Goal: Transaction & Acquisition: Purchase product/service

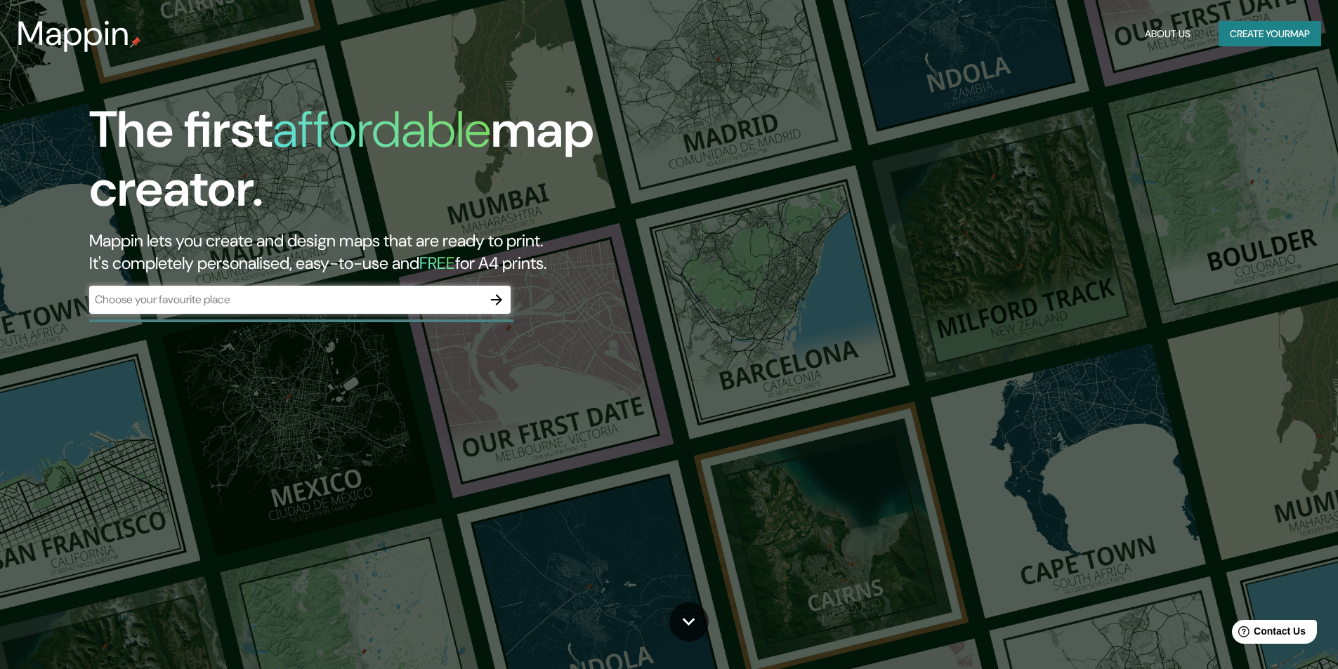
click at [338, 308] on div "​" at bounding box center [299, 300] width 421 height 28
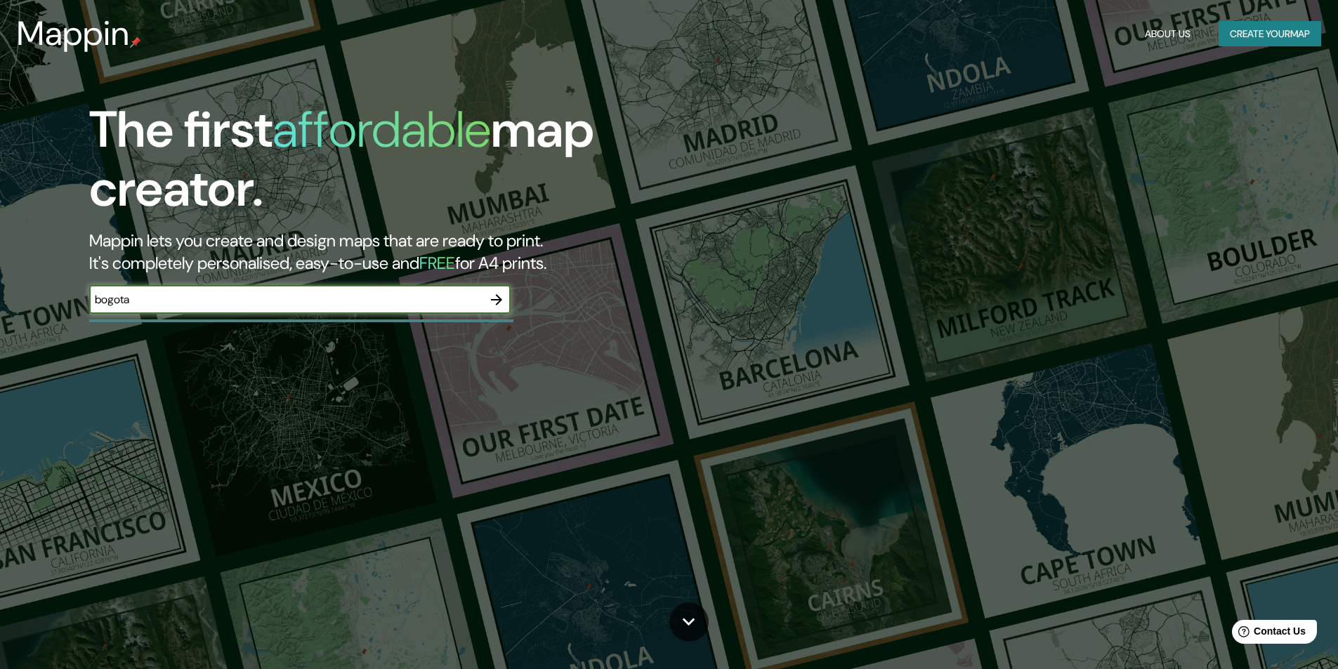
type input "bogota"
click at [500, 296] on icon "button" at bounding box center [496, 299] width 17 height 17
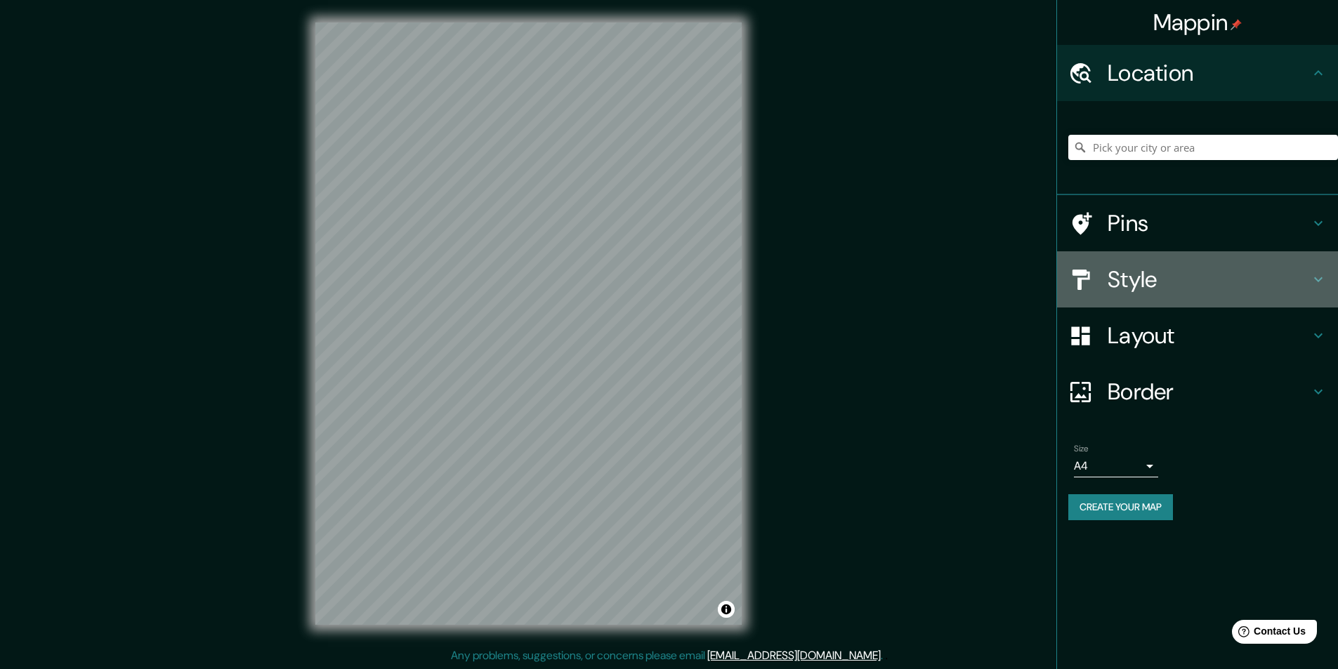
click at [1140, 277] on h4 "Style" at bounding box center [1208, 279] width 202 height 28
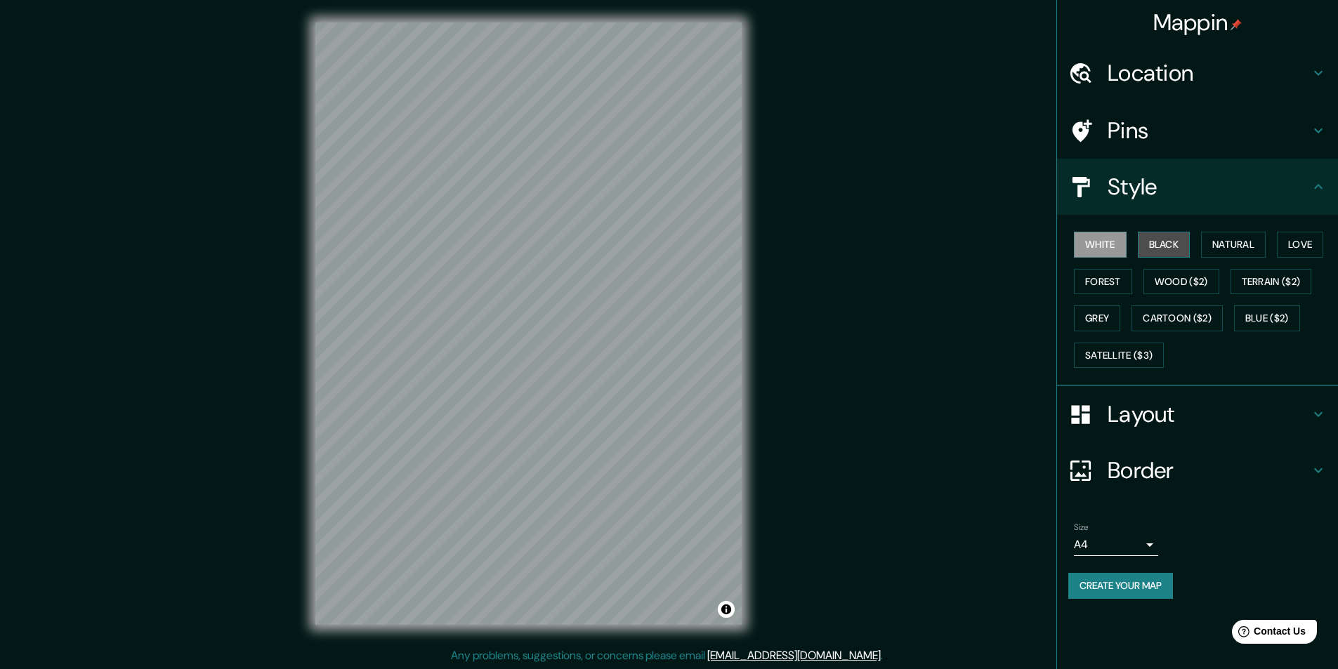
click at [1157, 250] on button "Black" at bounding box center [1164, 245] width 53 height 26
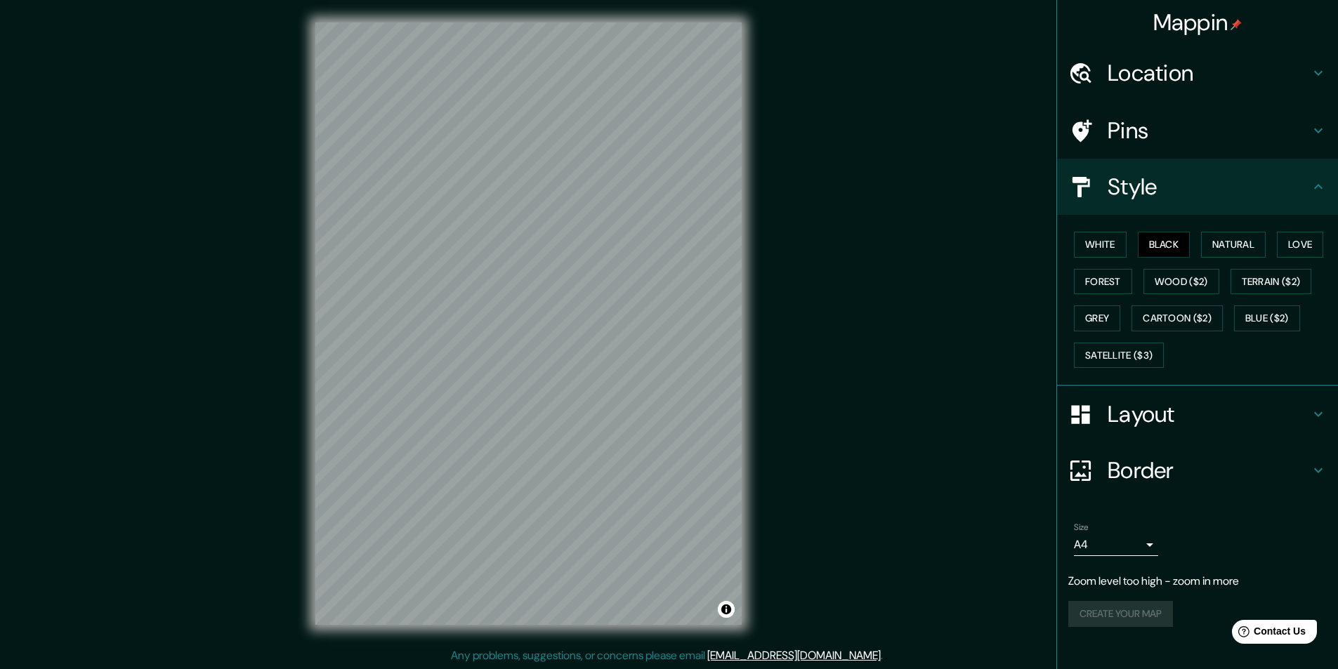
click at [763, 294] on div "© Mapbox © OpenStreetMap Improve this map" at bounding box center [528, 323] width 471 height 647
click at [1262, 286] on button "Terrain ($2)" at bounding box center [1270, 282] width 81 height 26
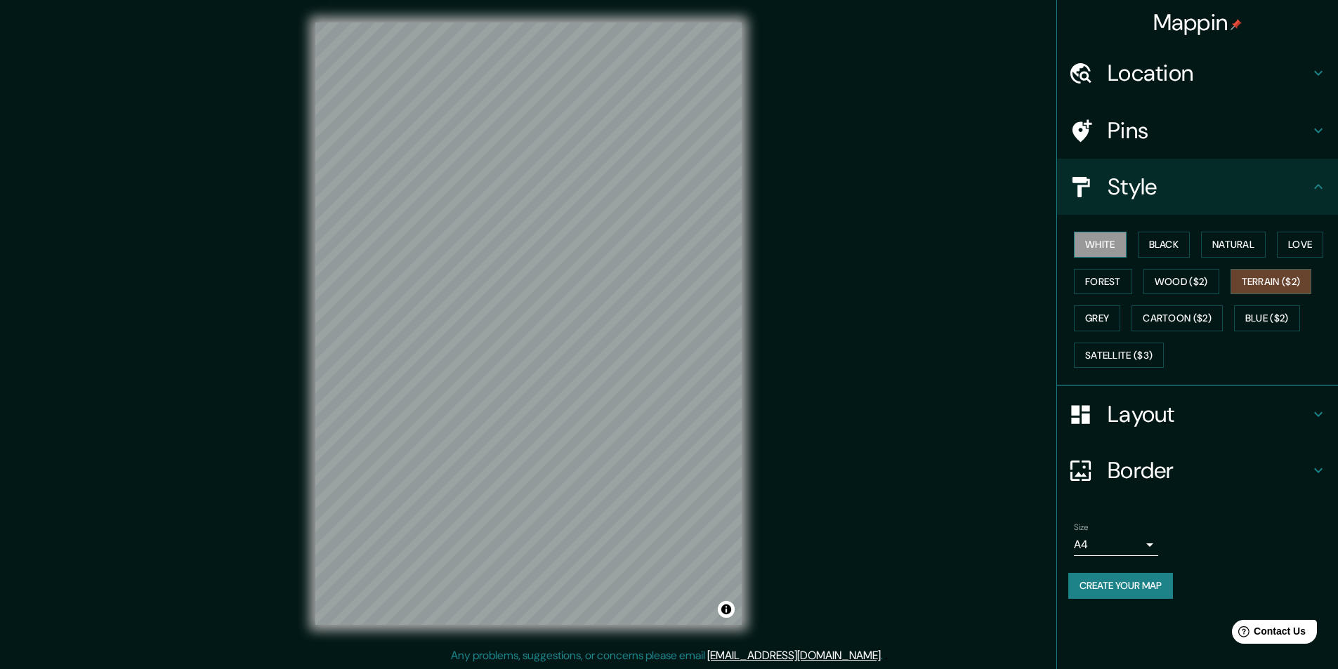
click at [1108, 249] on button "White" at bounding box center [1100, 245] width 53 height 26
click at [1160, 74] on h4 "Location" at bounding box center [1208, 73] width 202 height 28
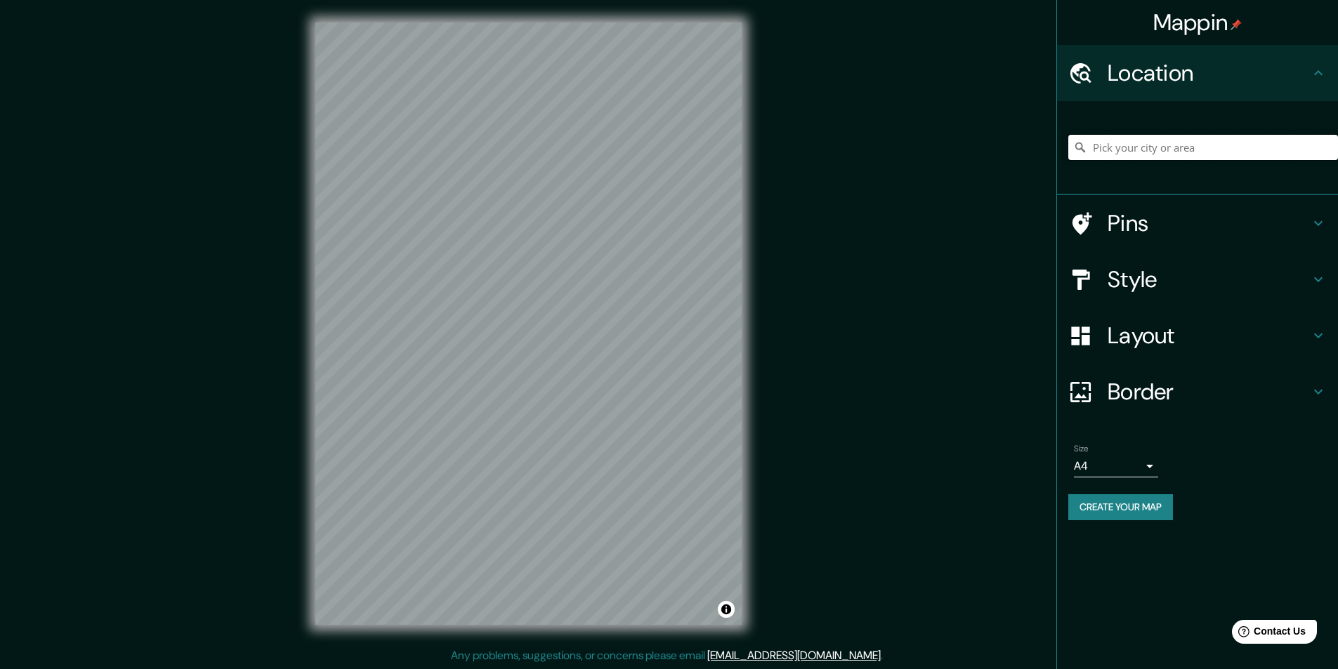
click at [1129, 147] on input "Pick your city or area" at bounding box center [1203, 147] width 270 height 25
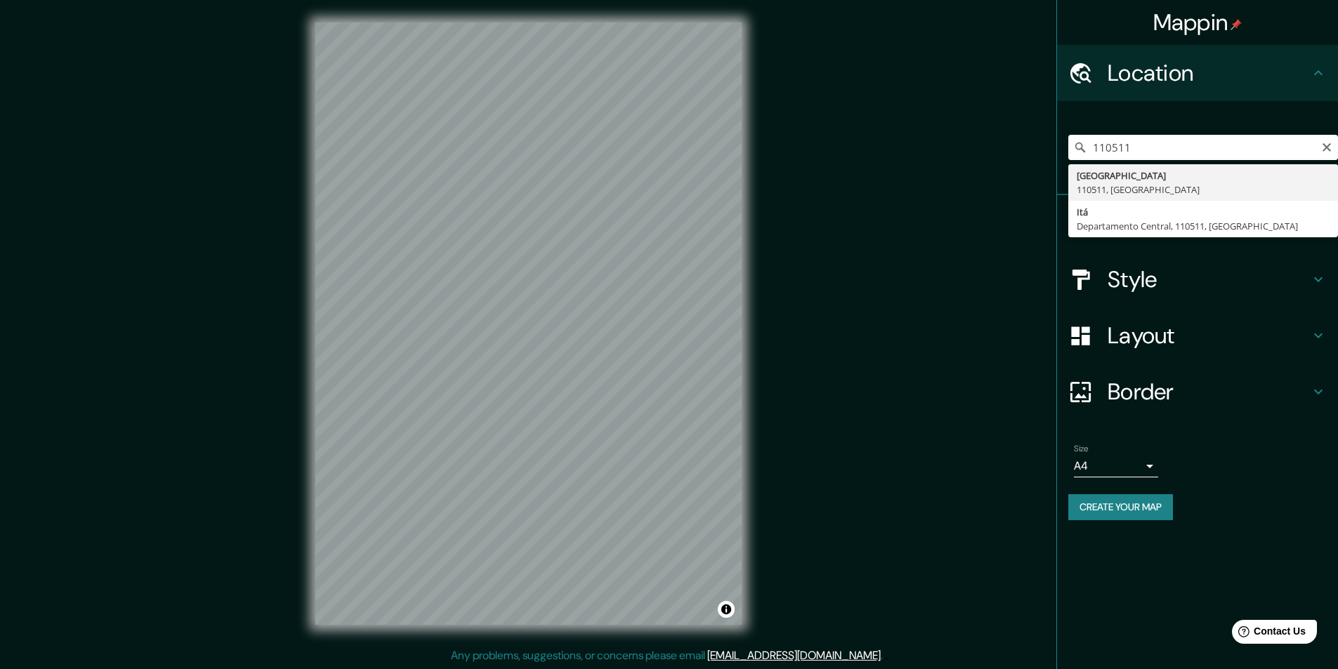
type input "[GEOGRAPHIC_DATA], 110511, [GEOGRAPHIC_DATA]"
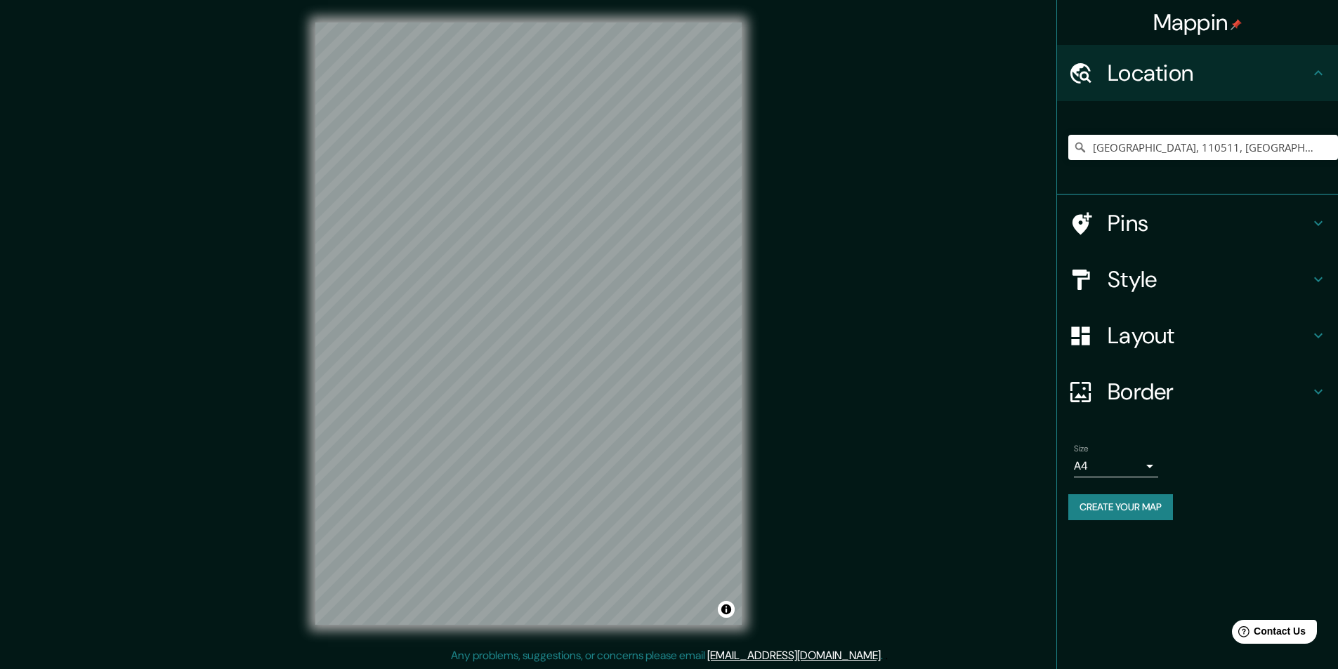
click at [1147, 222] on h4 "Pins" at bounding box center [1208, 223] width 202 height 28
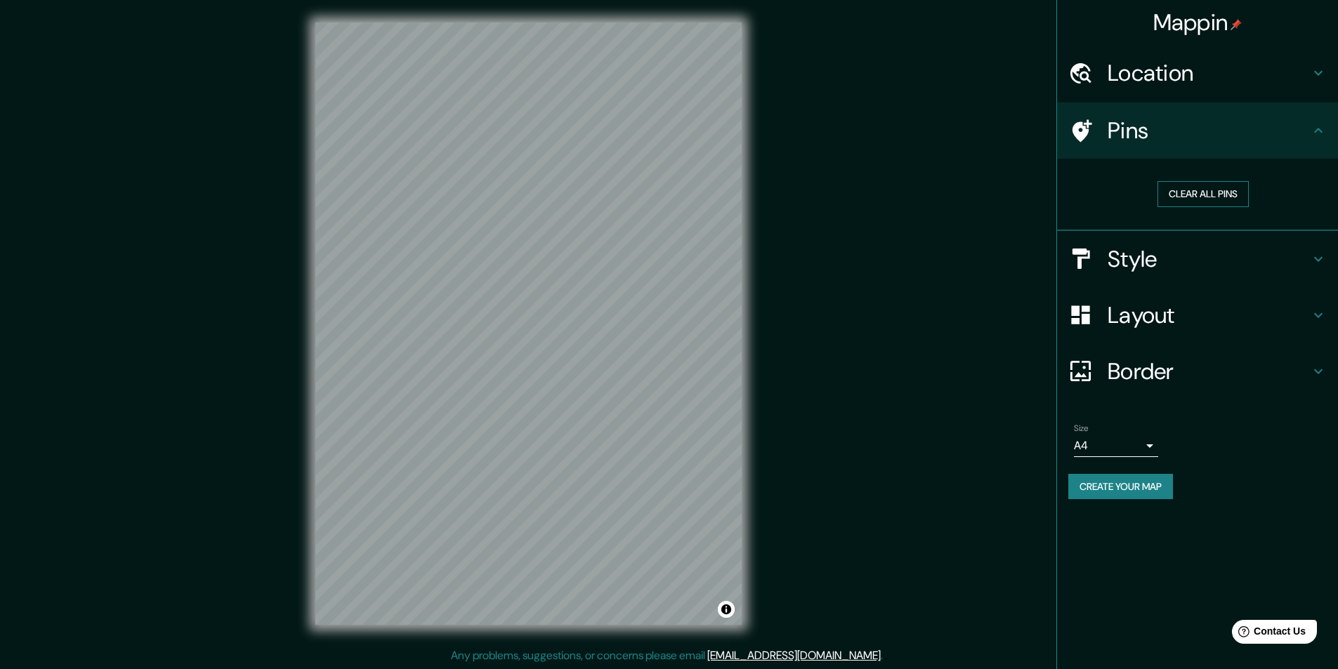
click at [1184, 194] on button "Clear all pins" at bounding box center [1202, 194] width 91 height 26
click at [1140, 331] on div "Layout" at bounding box center [1197, 315] width 281 height 56
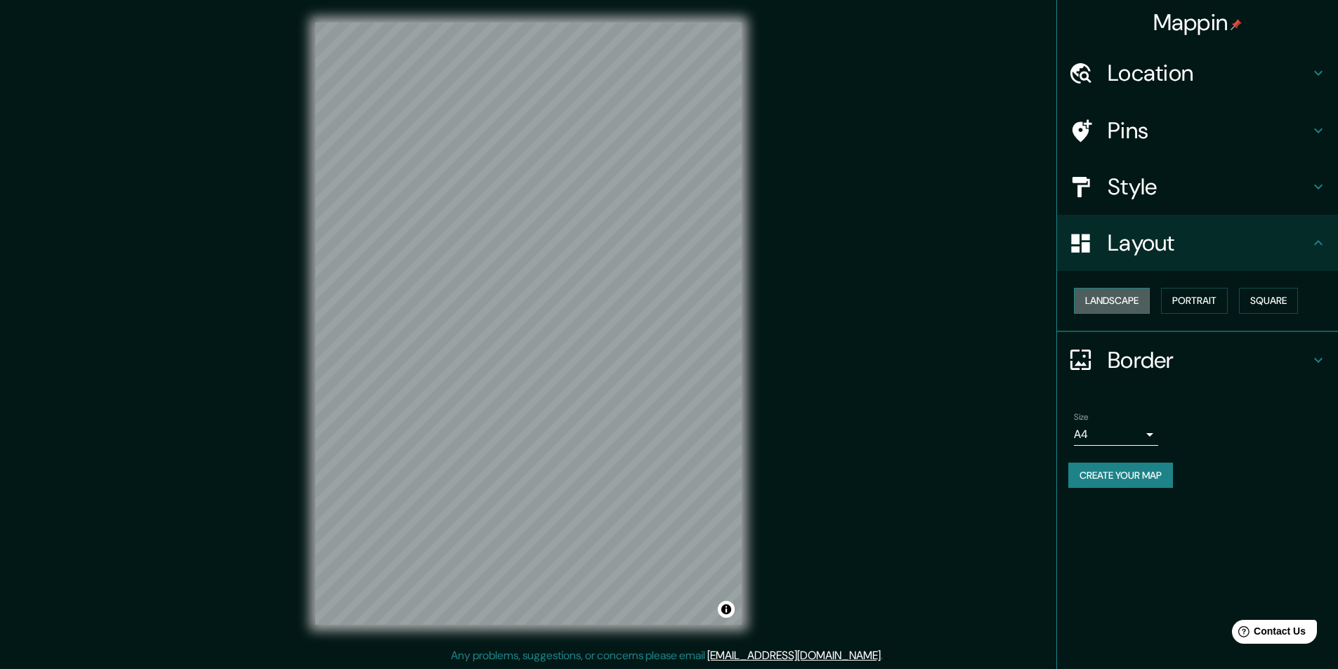
click at [1114, 307] on button "Landscape" at bounding box center [1112, 301] width 76 height 26
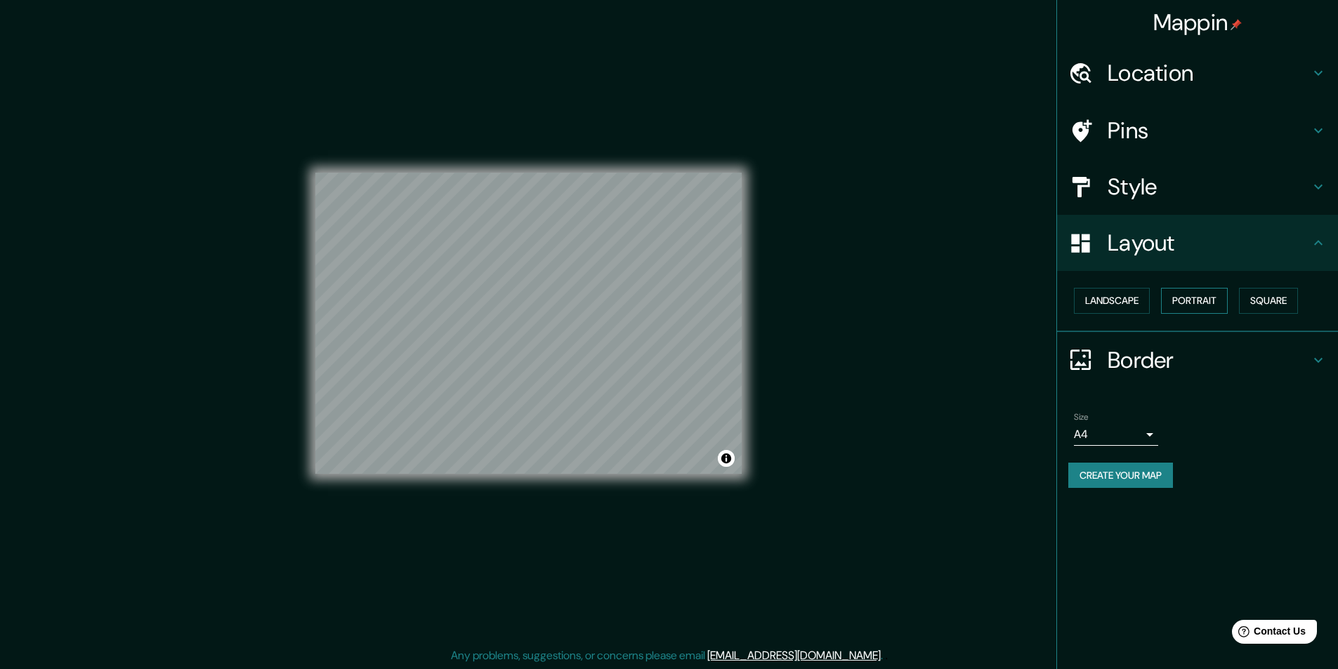
click at [1190, 305] on button "Portrait" at bounding box center [1194, 301] width 67 height 26
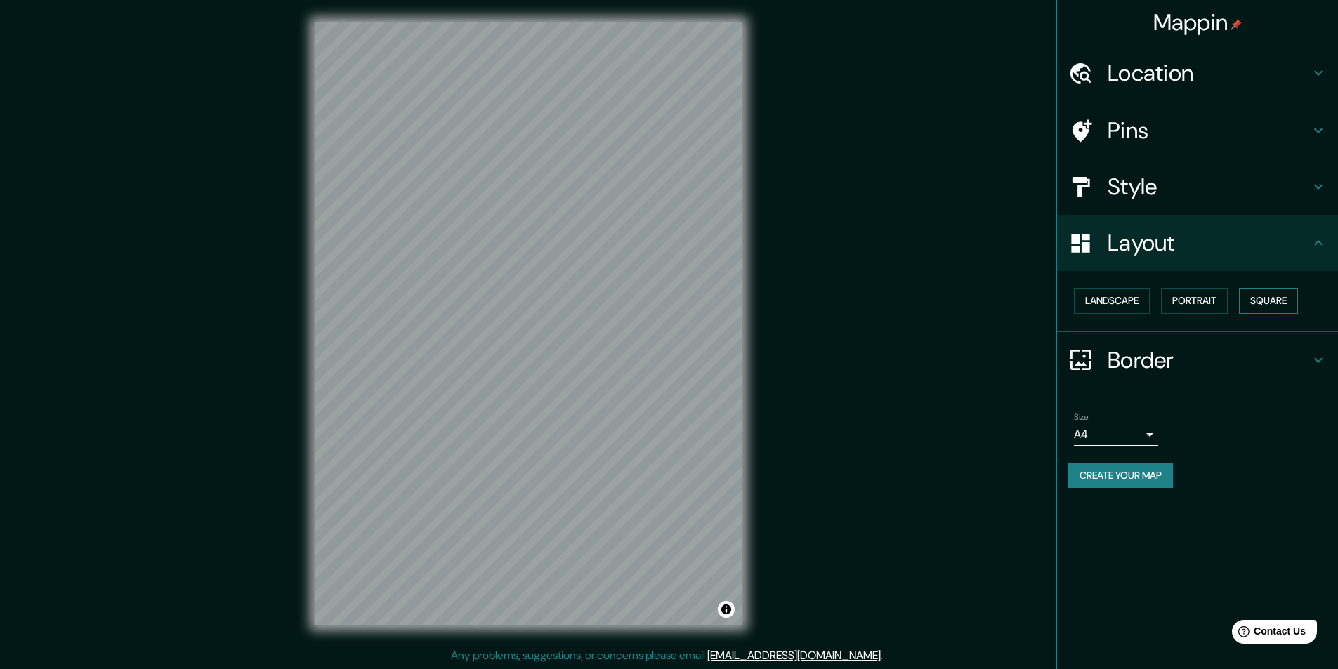
click at [1266, 305] on button "Square" at bounding box center [1268, 301] width 59 height 26
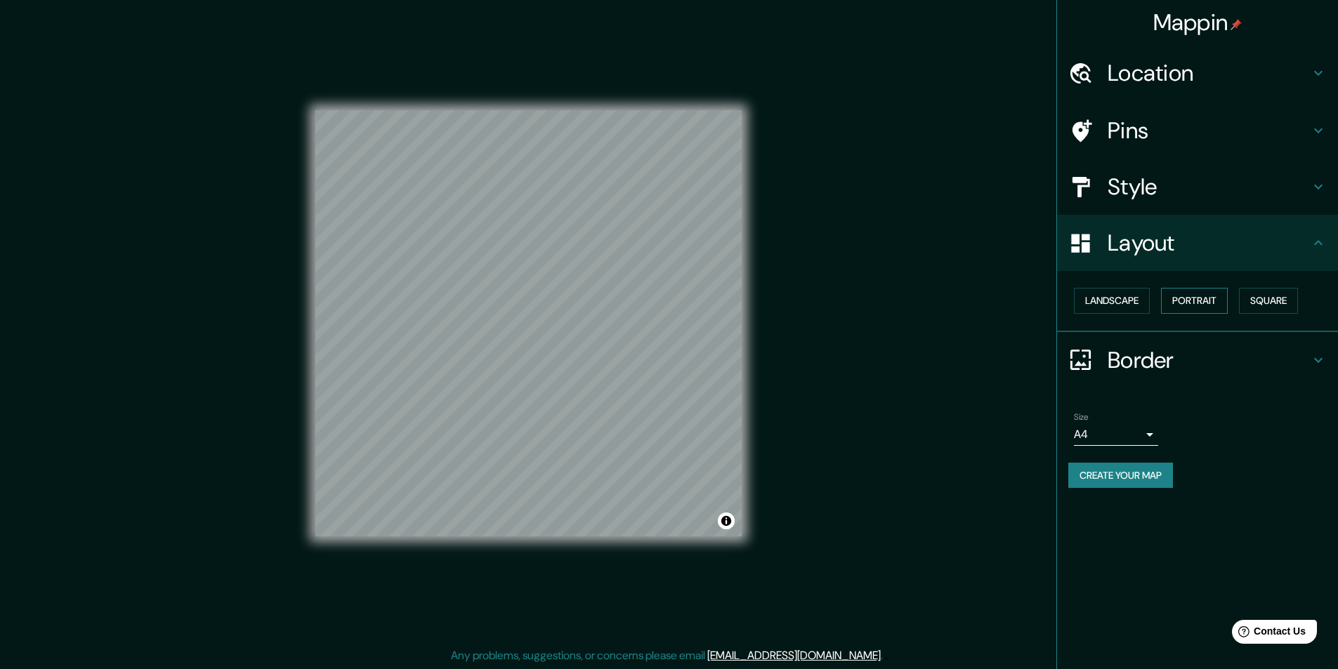
click at [1186, 304] on button "Portrait" at bounding box center [1194, 301] width 67 height 26
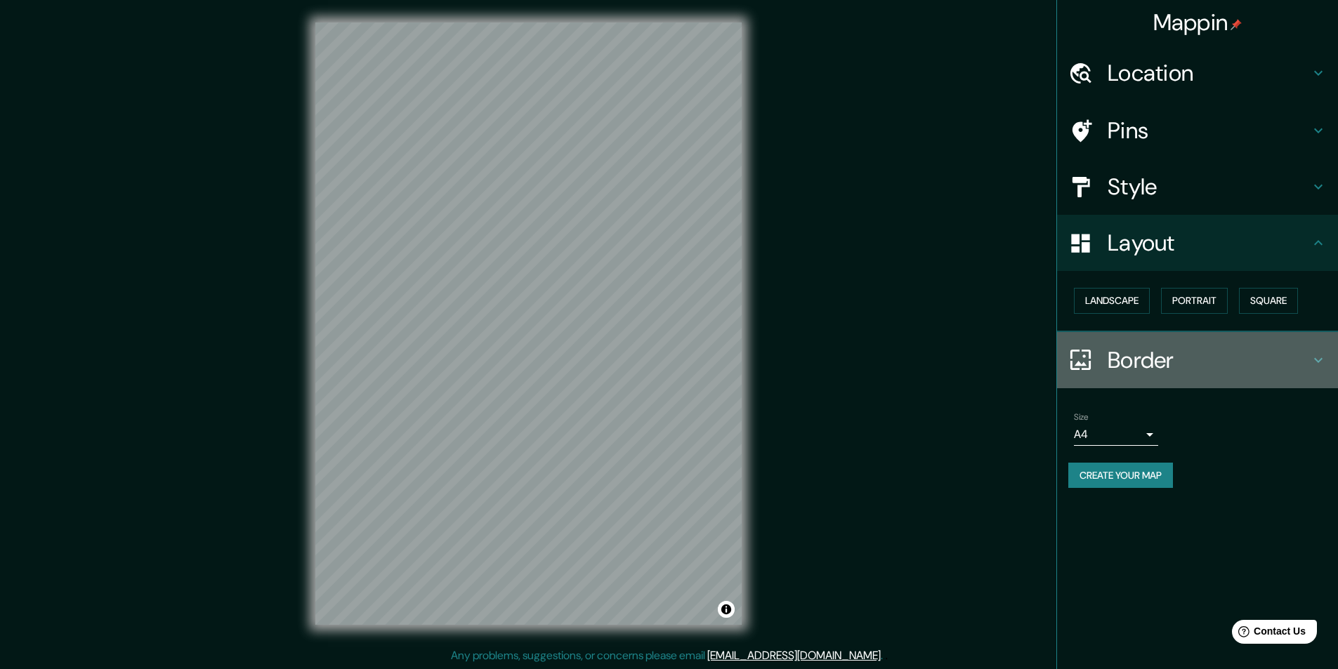
click at [1276, 358] on h4 "Border" at bounding box center [1208, 360] width 202 height 28
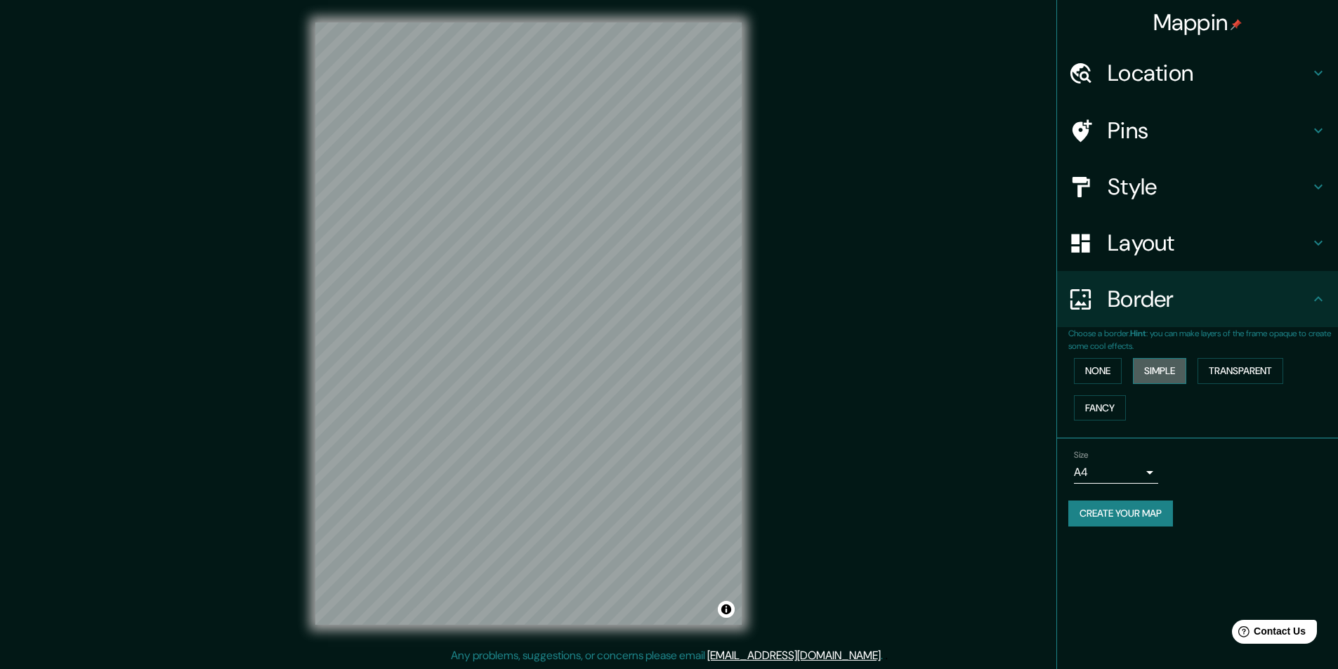
click at [1162, 369] on button "Simple" at bounding box center [1159, 371] width 53 height 26
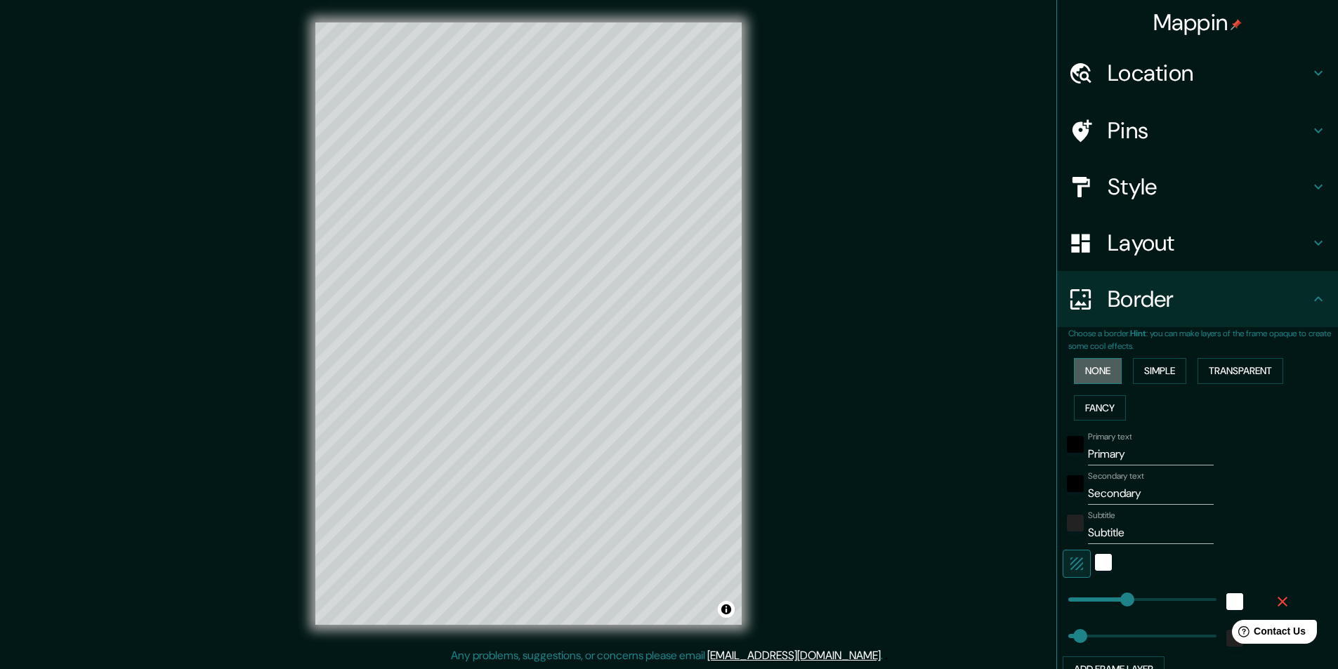
click at [1089, 370] on button "None" at bounding box center [1098, 371] width 48 height 26
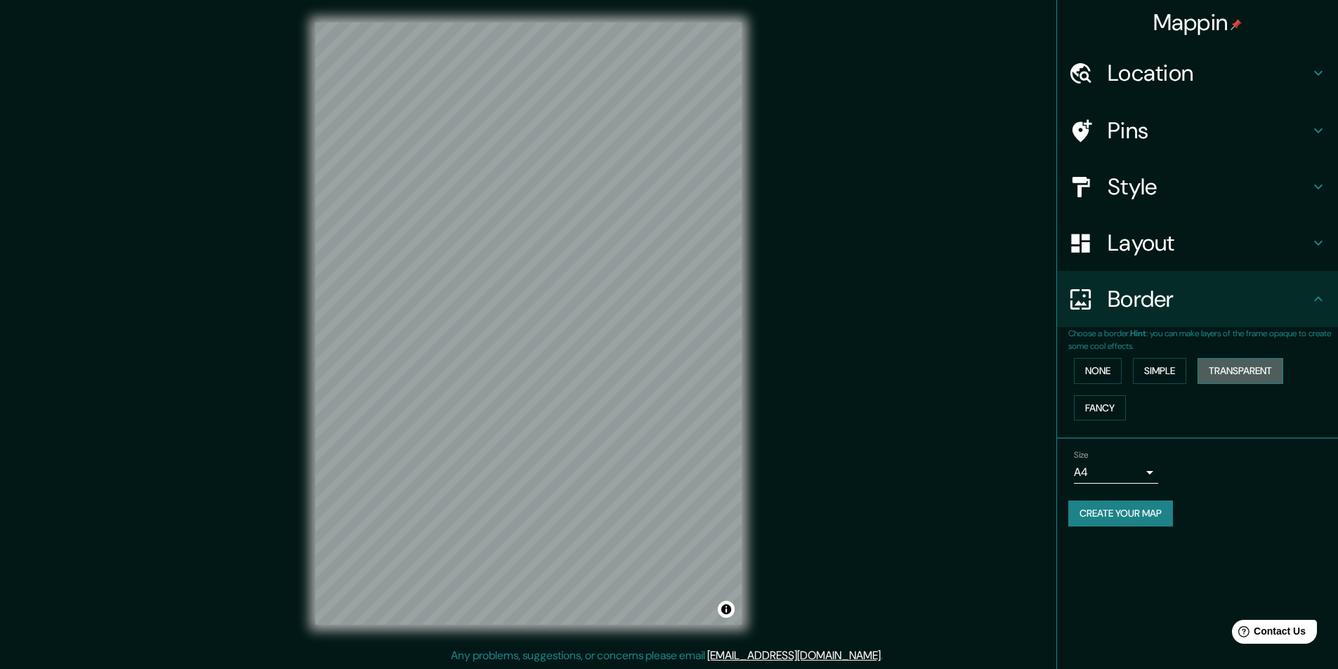
click at [1267, 375] on button "Transparent" at bounding box center [1240, 371] width 86 height 26
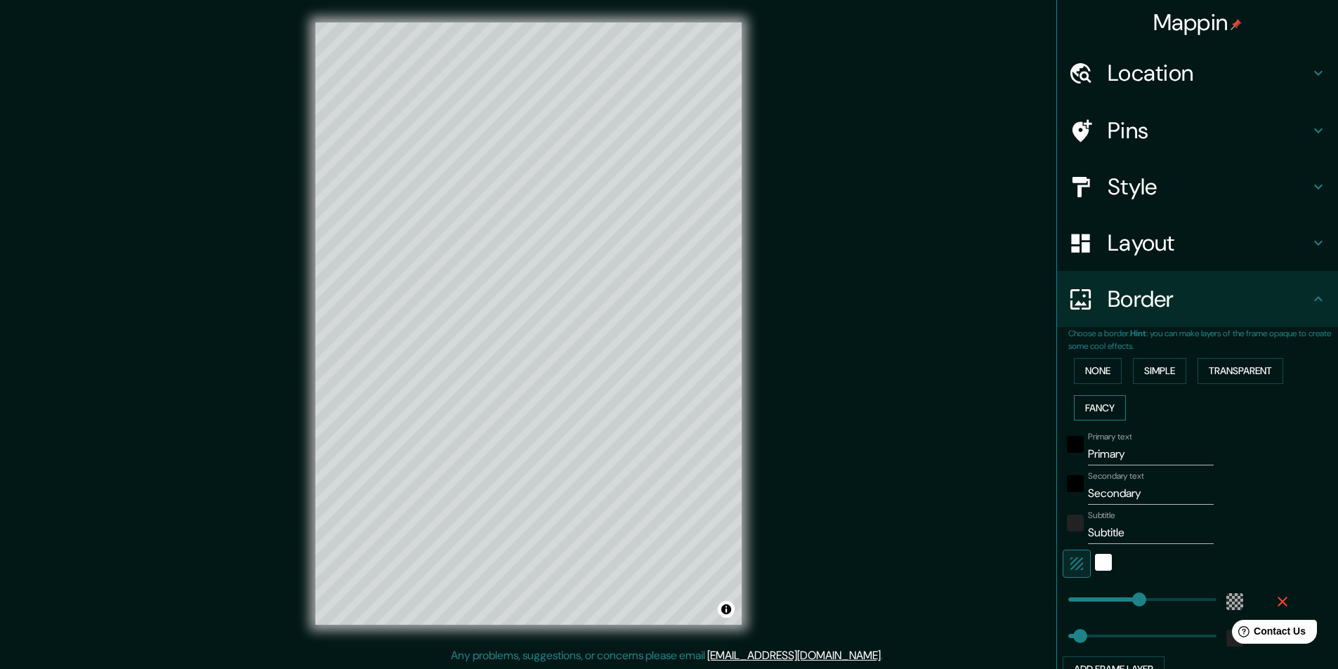
click at [1087, 407] on button "Fancy" at bounding box center [1100, 408] width 52 height 26
click at [1092, 374] on button "None" at bounding box center [1098, 371] width 48 height 26
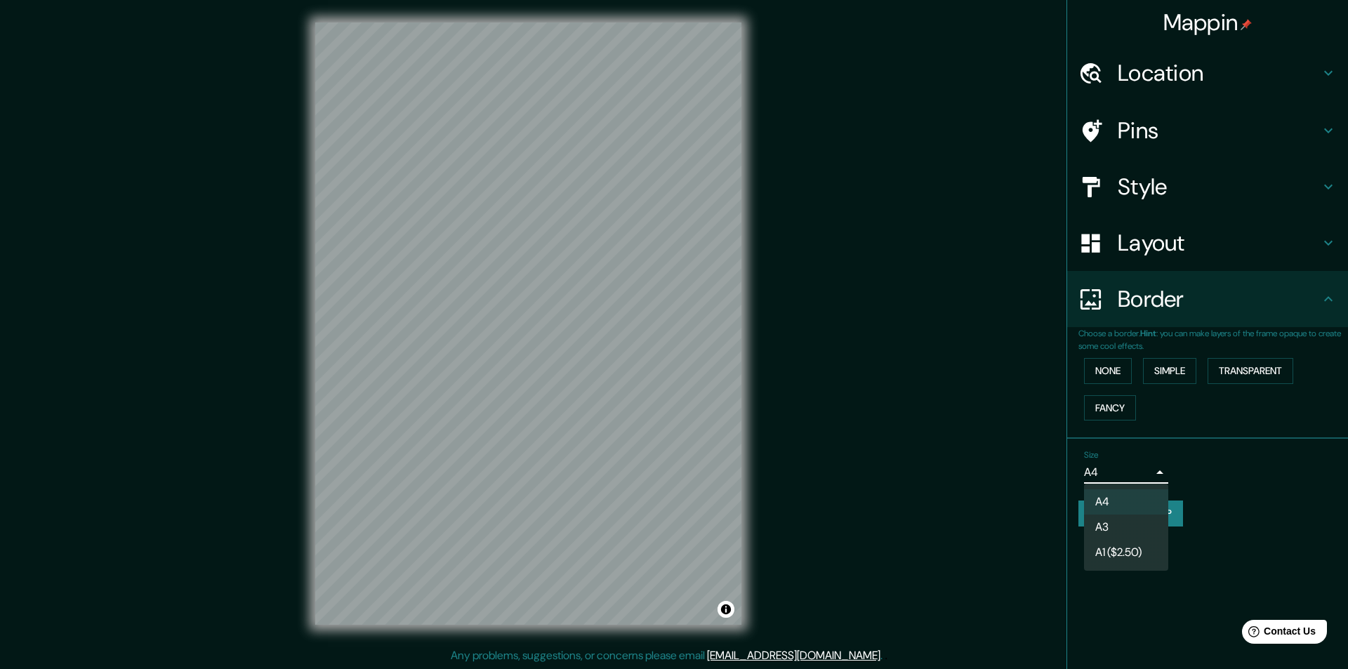
click at [1123, 472] on body "Mappin Location [GEOGRAPHIC_DATA], 110511, [GEOGRAPHIC_DATA] Pins Style Layout …" at bounding box center [674, 334] width 1348 height 669
click at [1129, 527] on li "A3" at bounding box center [1126, 527] width 84 height 25
type input "a4"
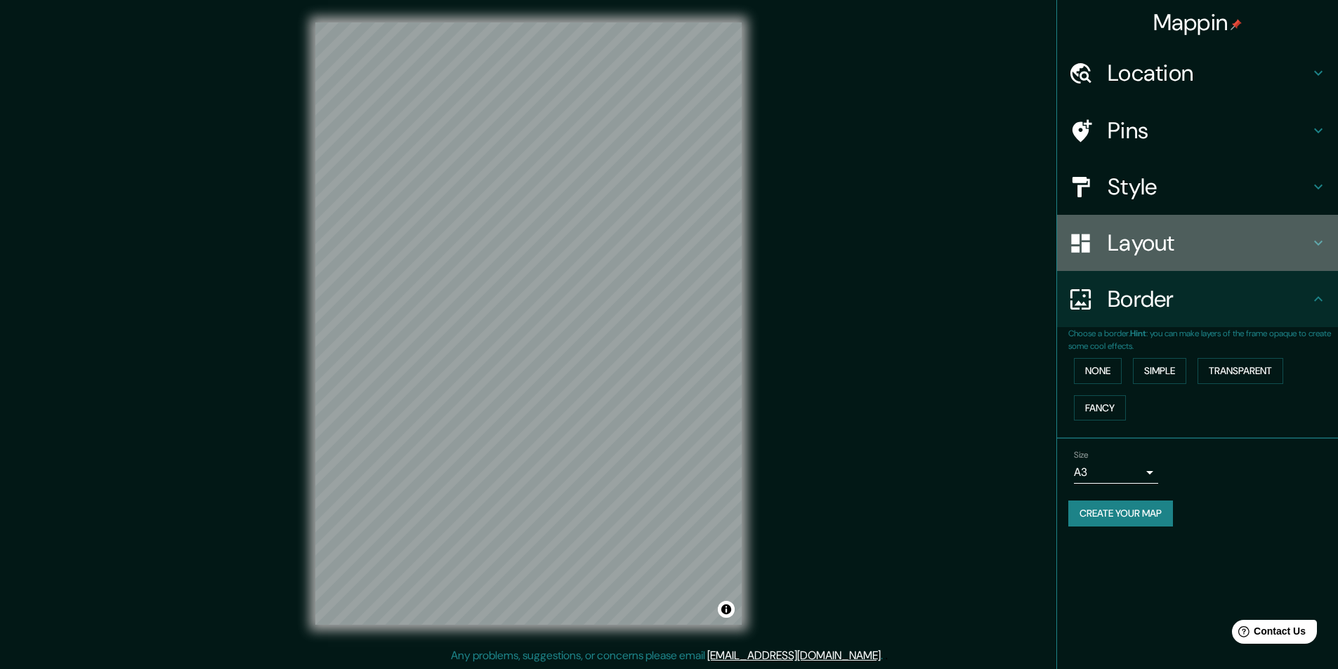
click at [1165, 245] on h4 "Layout" at bounding box center [1208, 243] width 202 height 28
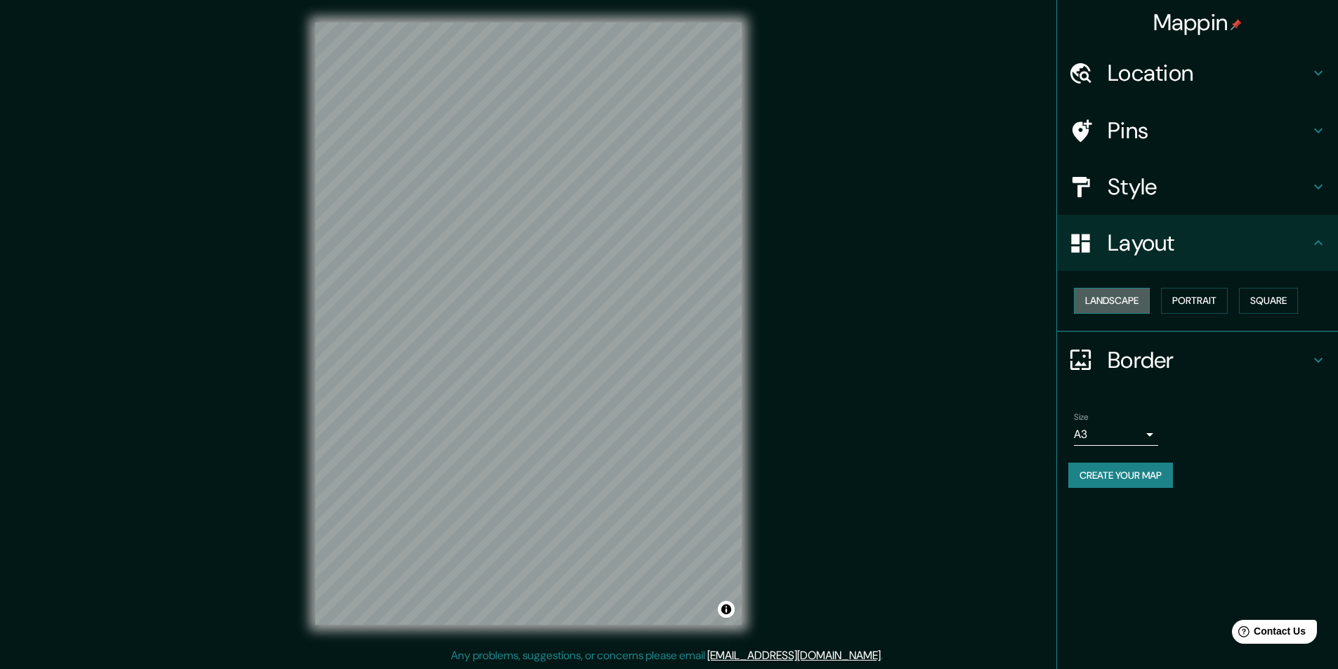
click at [1135, 299] on button "Landscape" at bounding box center [1112, 301] width 76 height 26
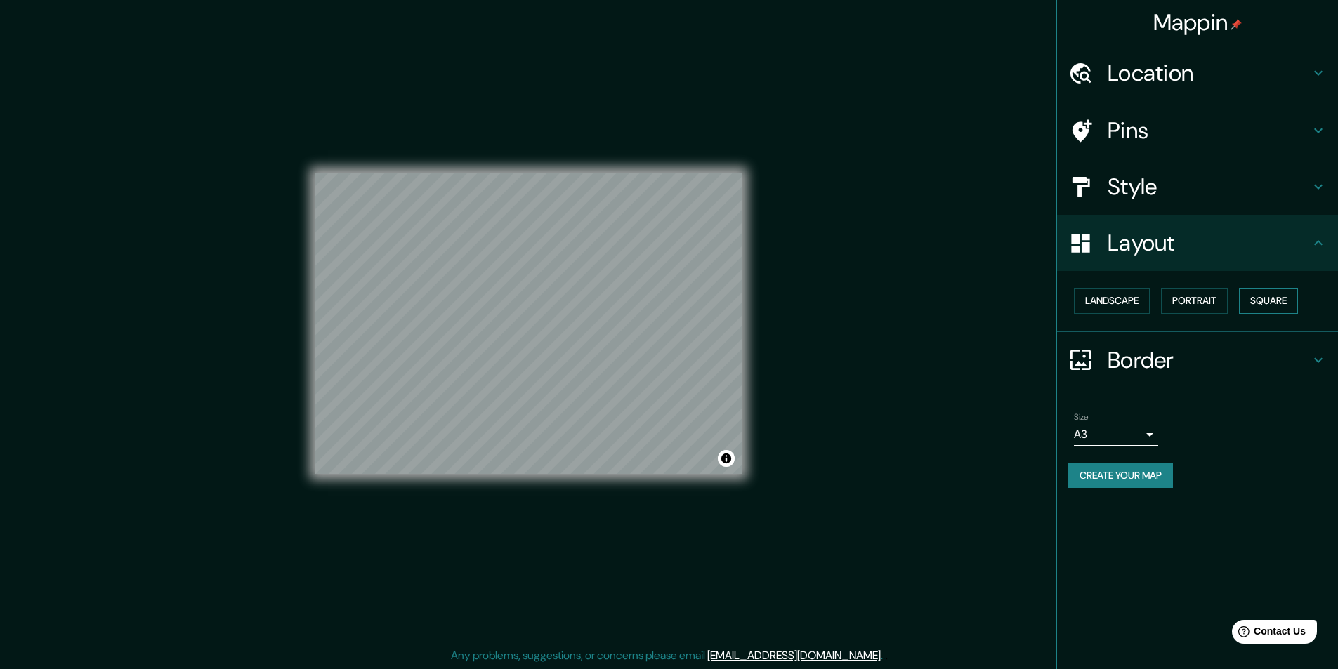
click at [1284, 303] on button "Square" at bounding box center [1268, 301] width 59 height 26
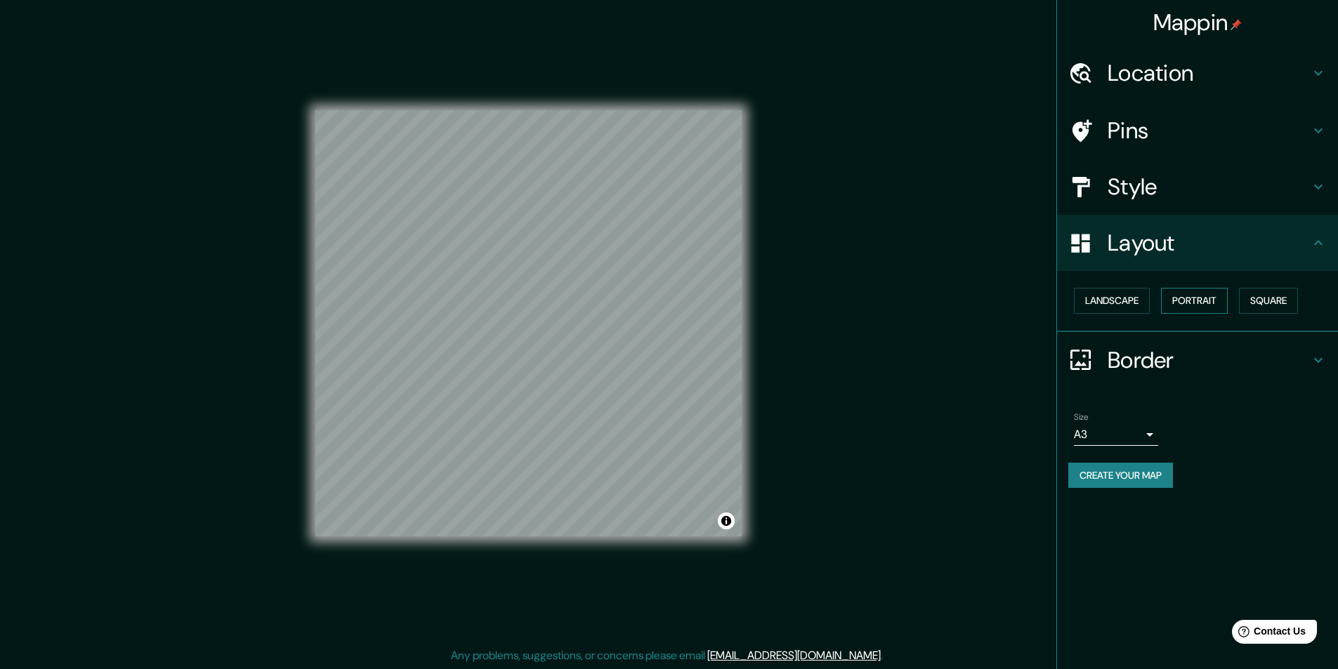
click at [1192, 304] on button "Portrait" at bounding box center [1194, 301] width 67 height 26
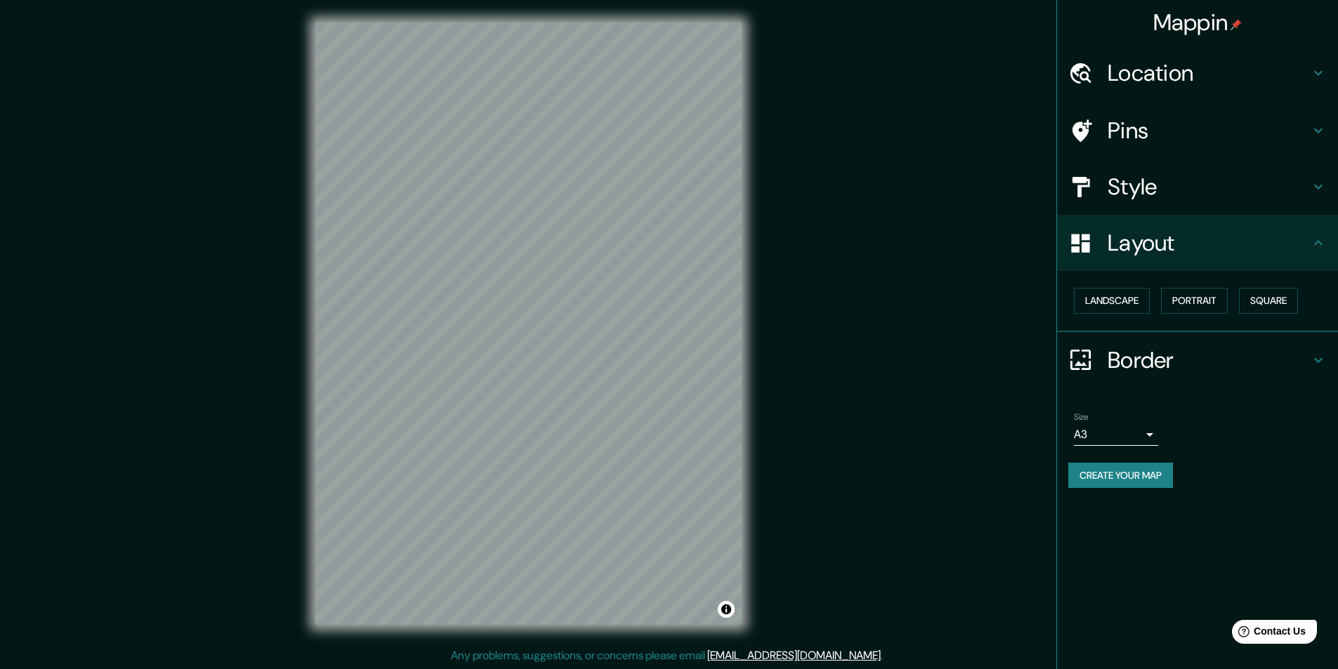
click at [1143, 235] on h4 "Layout" at bounding box center [1208, 243] width 202 height 28
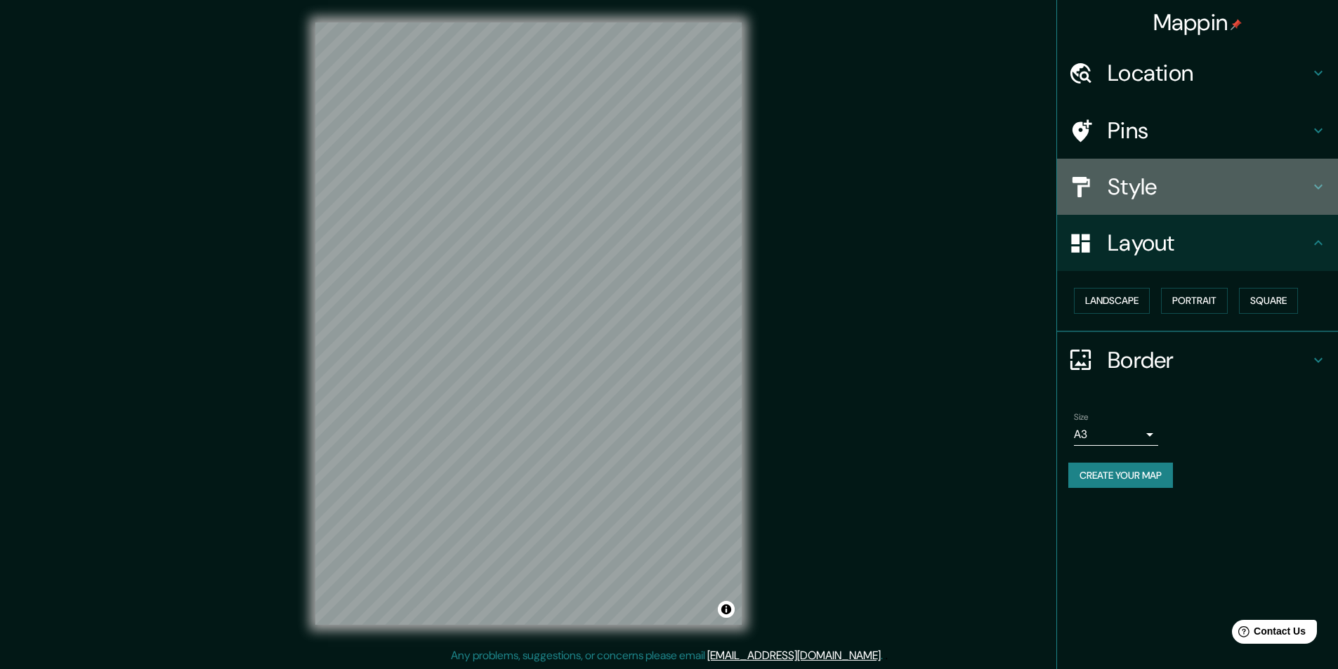
click at [1139, 192] on h4 "Style" at bounding box center [1208, 187] width 202 height 28
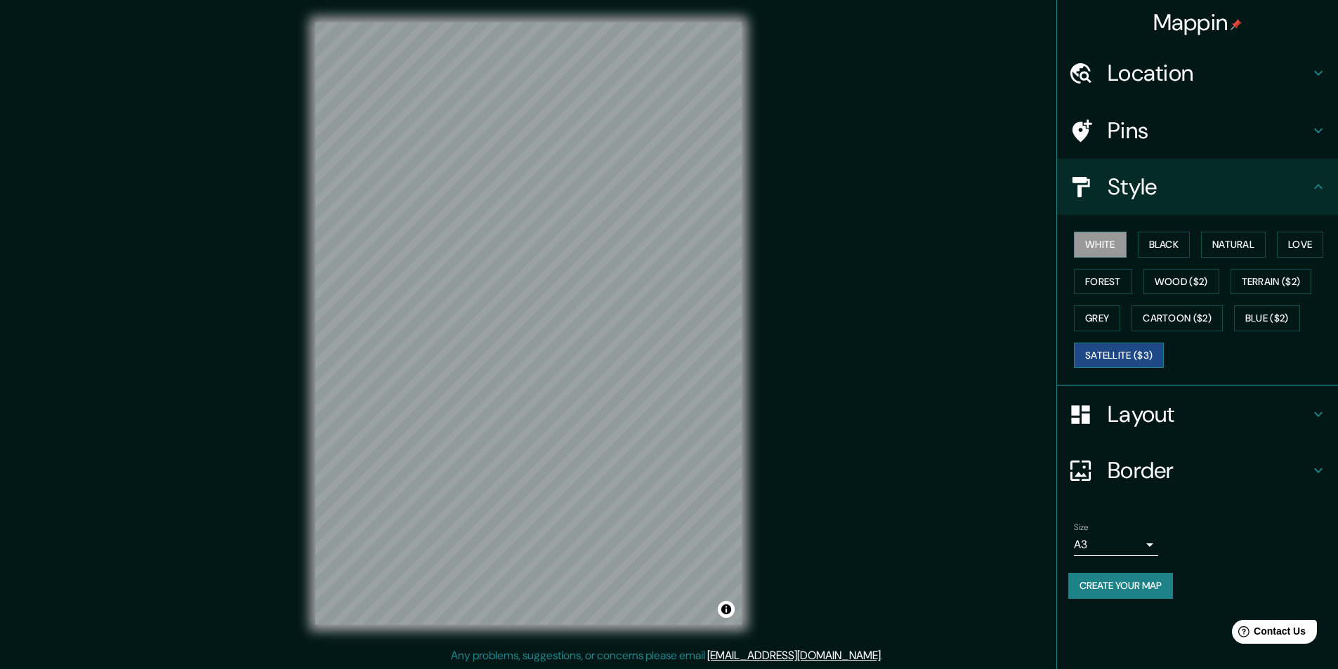
click at [1119, 355] on button "Satellite ($3)" at bounding box center [1119, 356] width 90 height 26
click at [1265, 321] on button "Blue ($2)" at bounding box center [1267, 318] width 66 height 26
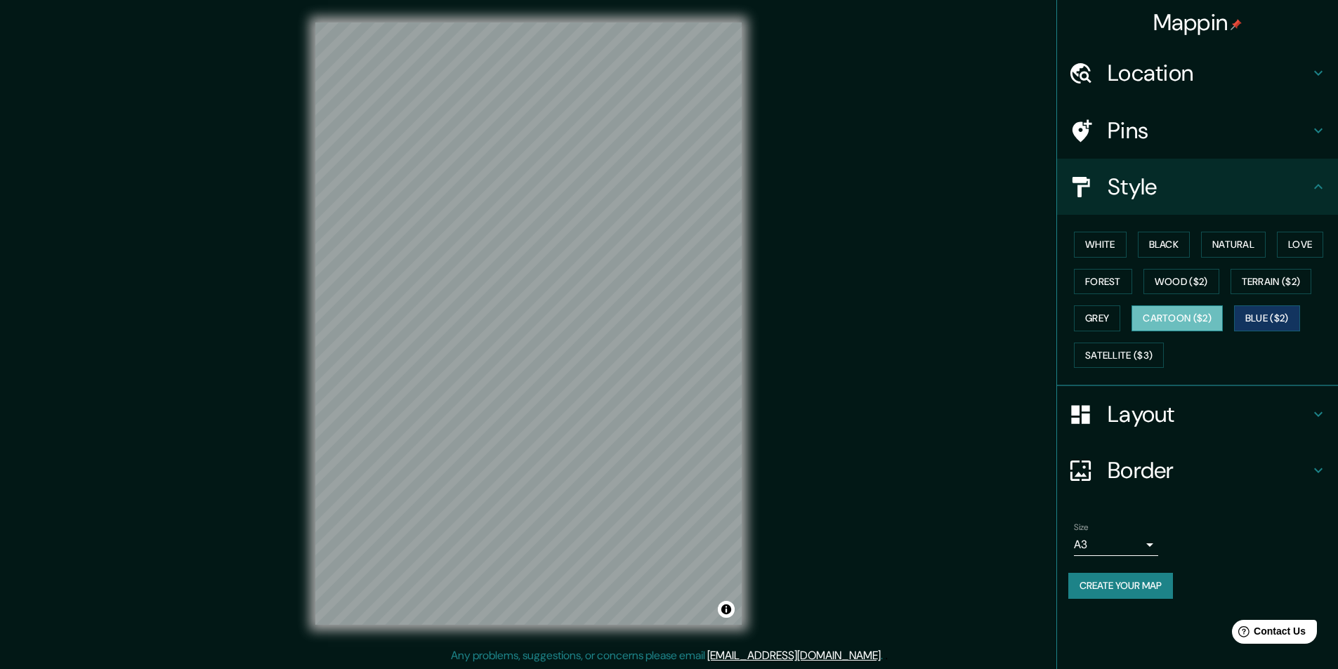
click at [1175, 317] on button "Cartoon ($2)" at bounding box center [1176, 318] width 91 height 26
click at [1107, 310] on button "Grey" at bounding box center [1097, 318] width 46 height 26
click at [1098, 288] on button "Forest" at bounding box center [1103, 282] width 58 height 26
click at [1161, 282] on button "Wood ($2)" at bounding box center [1181, 282] width 76 height 26
click at [1107, 252] on button "White" at bounding box center [1100, 245] width 53 height 26
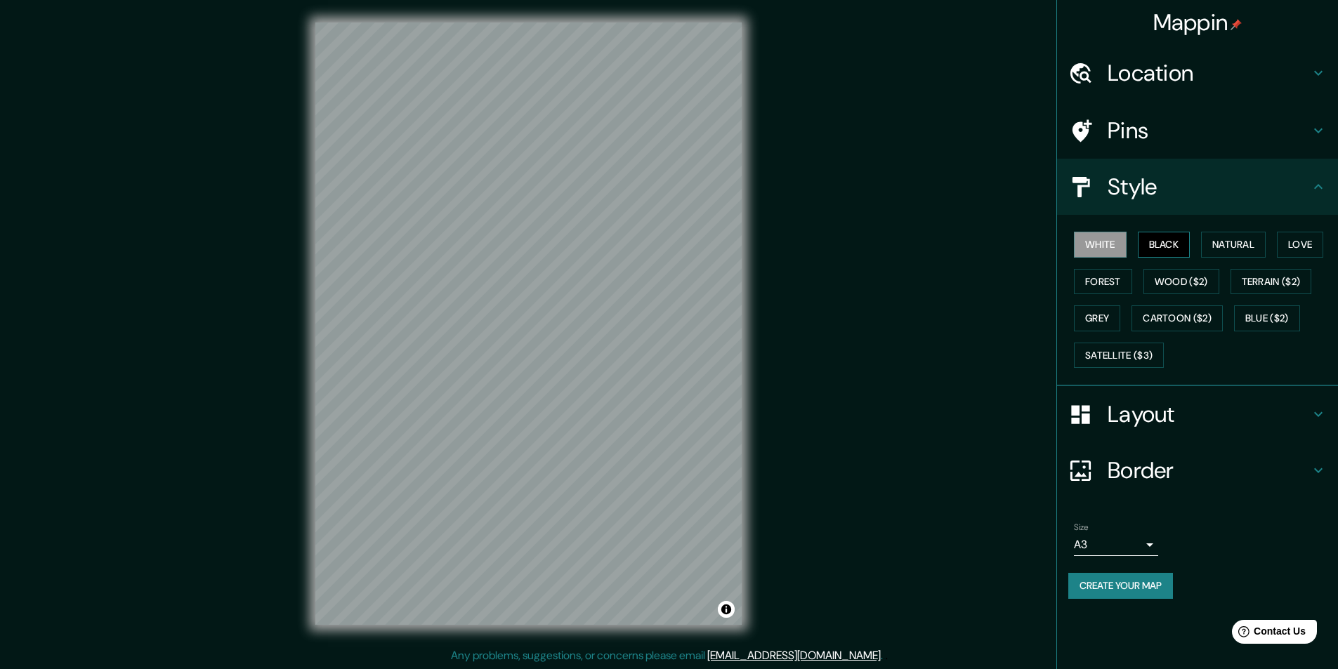
click at [1152, 244] on button "Black" at bounding box center [1164, 245] width 53 height 26
click at [1166, 124] on h4 "Pins" at bounding box center [1208, 131] width 202 height 28
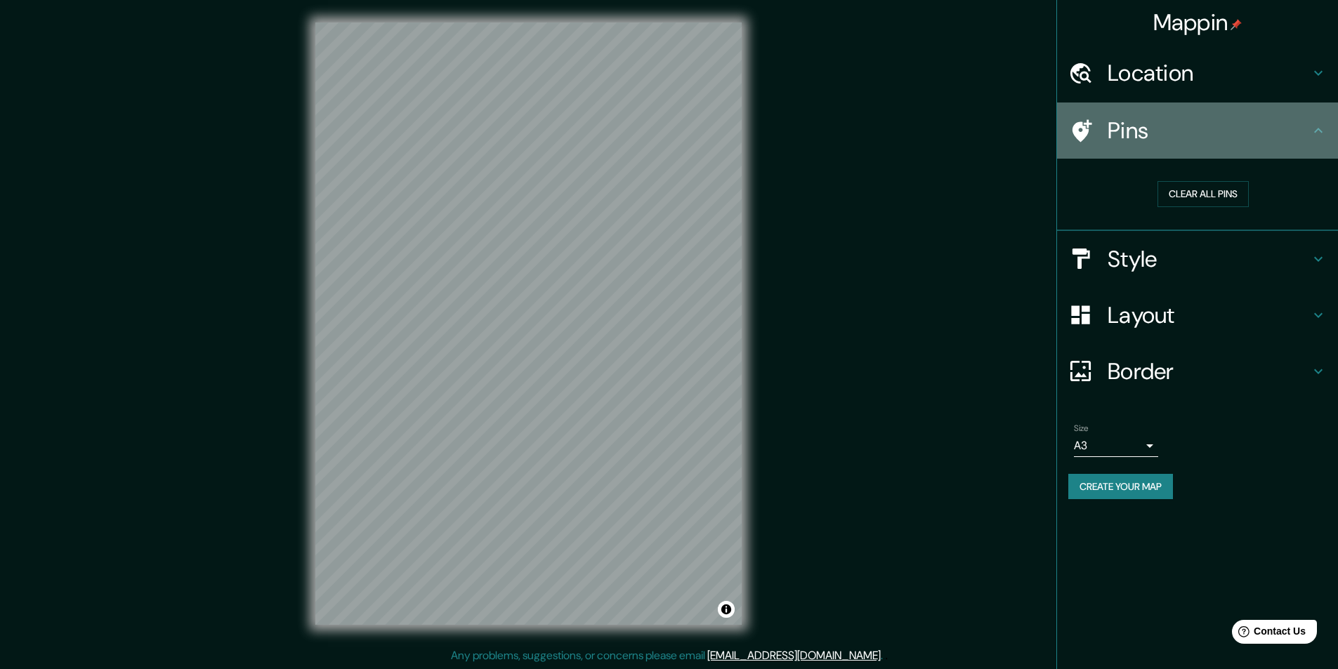
click at [1166, 124] on h4 "Pins" at bounding box center [1208, 131] width 202 height 28
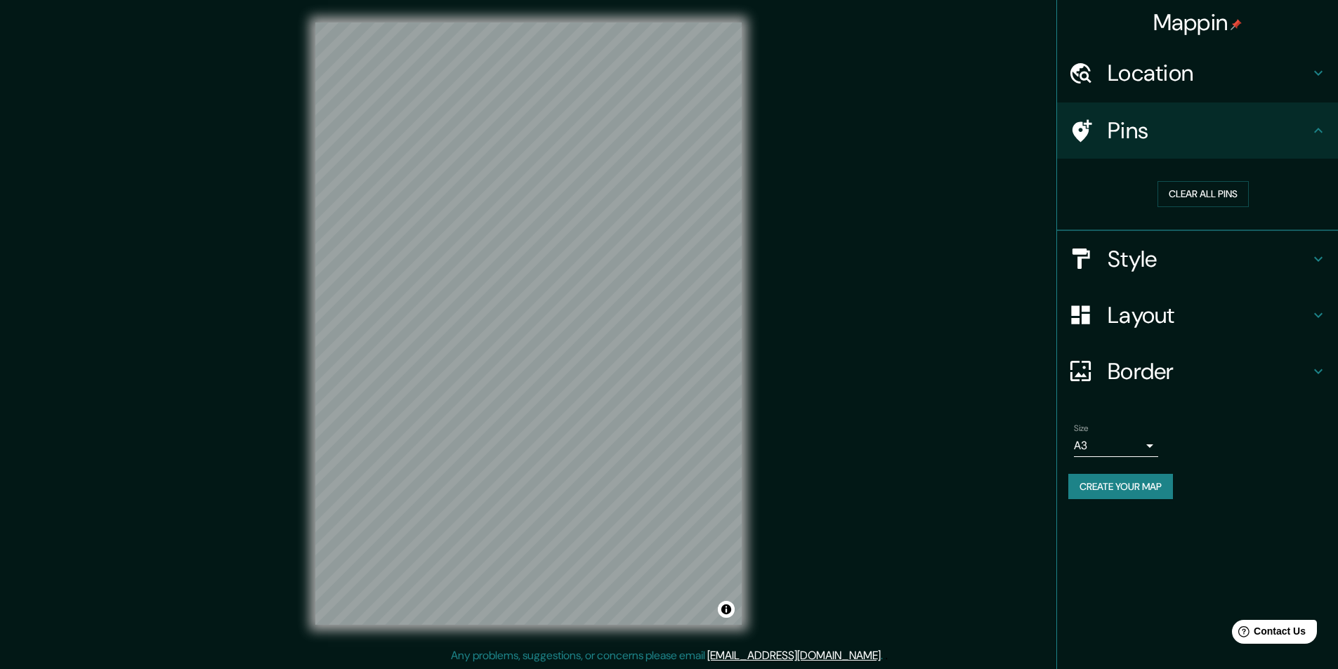
click at [1162, 76] on h4 "Location" at bounding box center [1208, 73] width 202 height 28
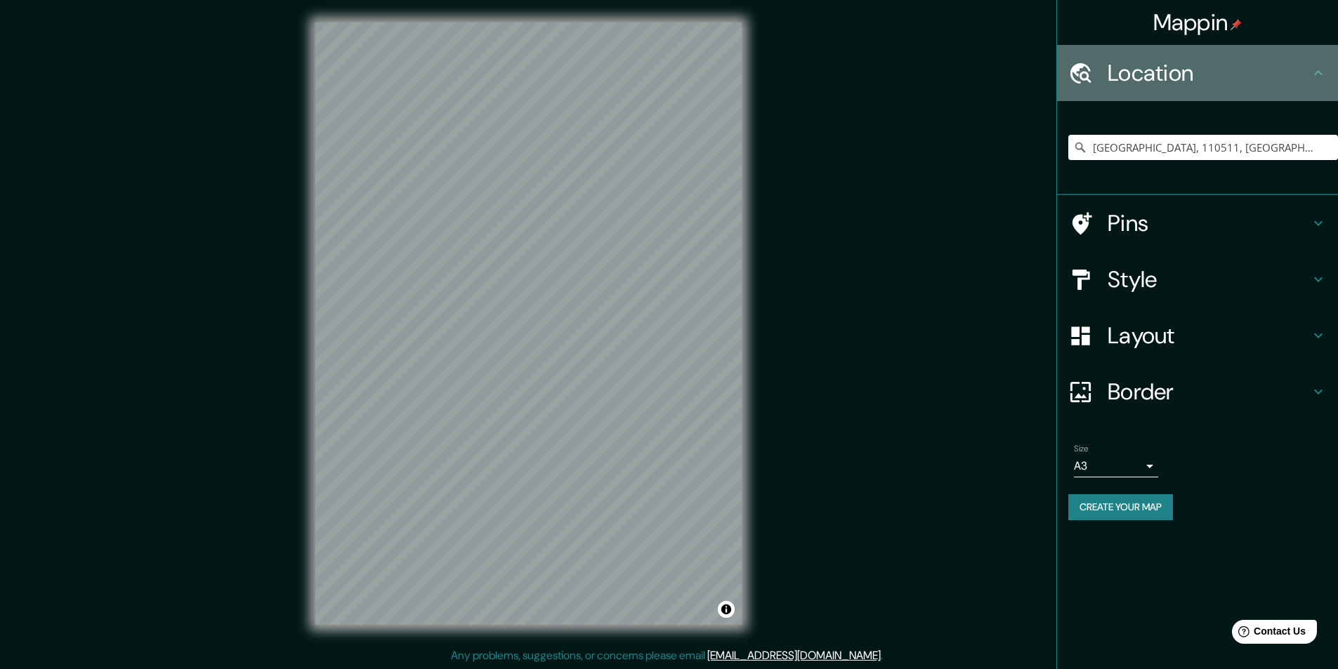
click at [1162, 76] on h4 "Location" at bounding box center [1208, 73] width 202 height 28
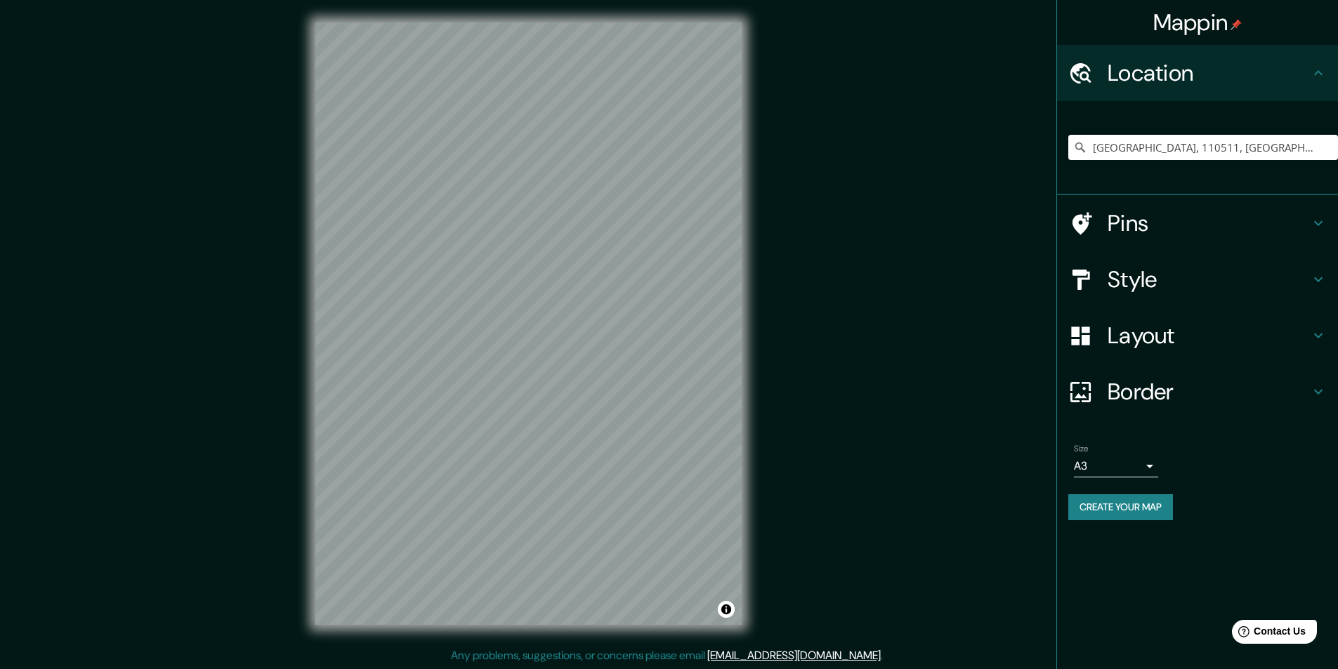
click at [1147, 221] on h4 "Pins" at bounding box center [1208, 223] width 202 height 28
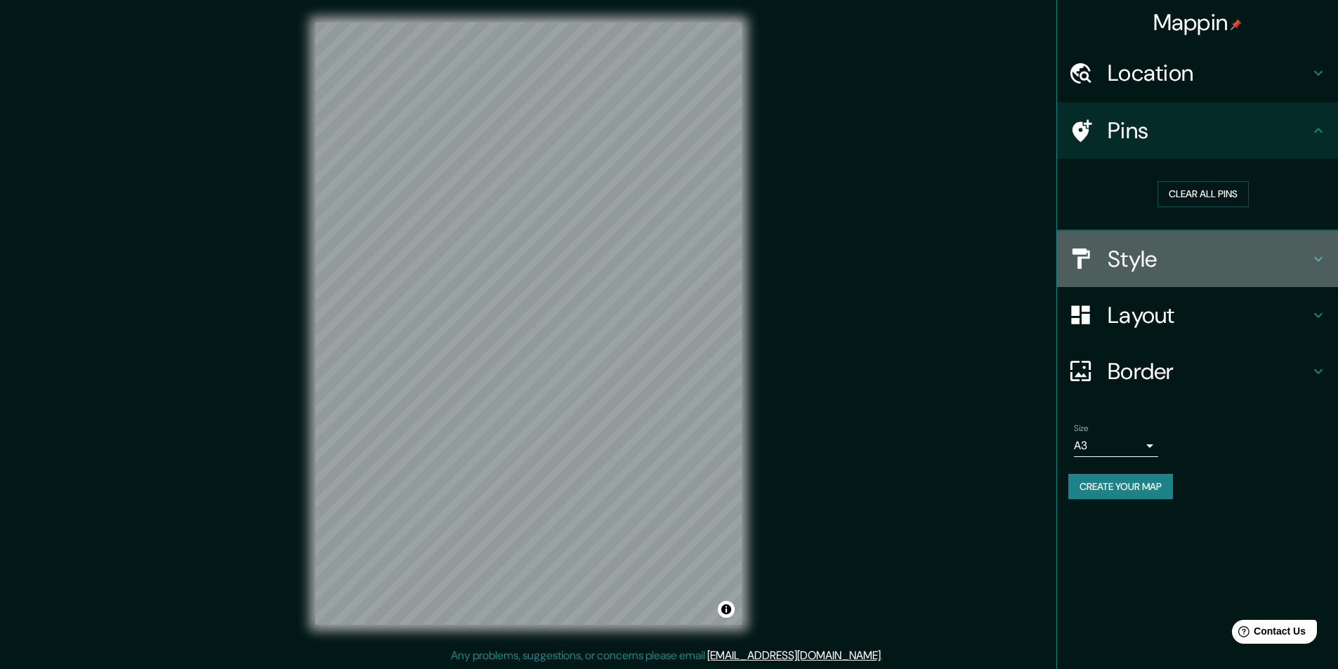
click at [1140, 265] on h4 "Style" at bounding box center [1208, 259] width 202 height 28
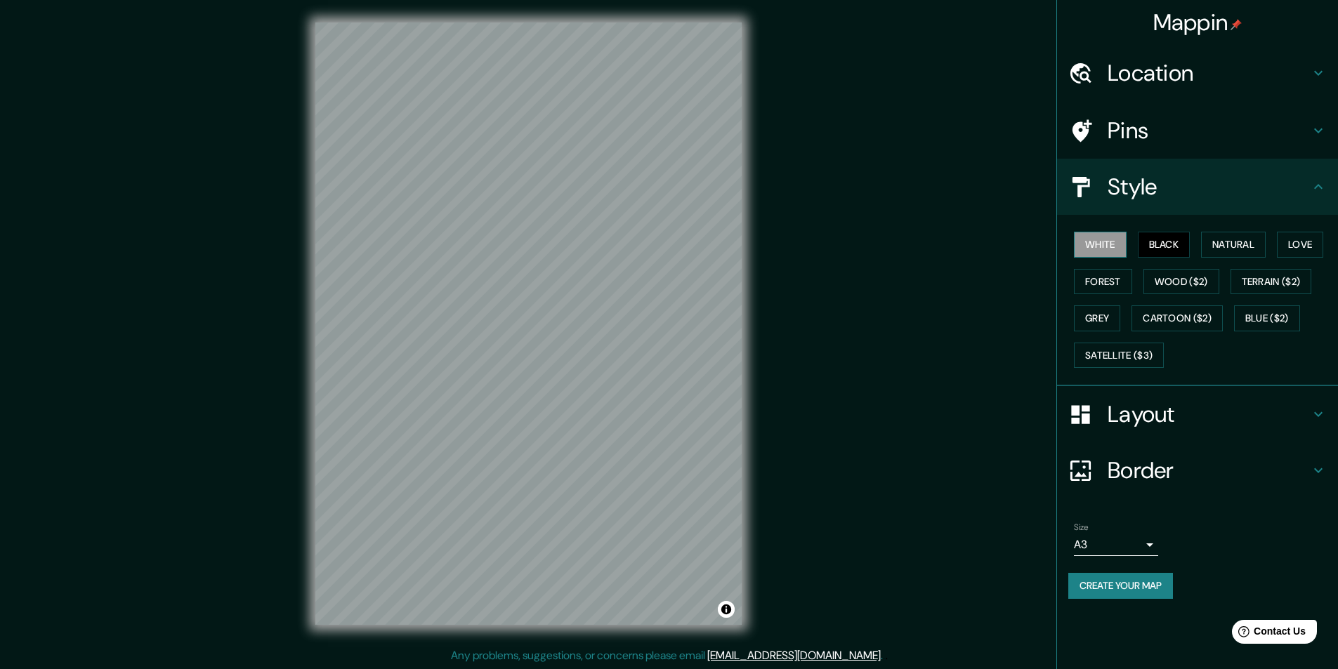
click at [1097, 246] on button "White" at bounding box center [1100, 245] width 53 height 26
click at [1169, 247] on button "Black" at bounding box center [1164, 245] width 53 height 26
click at [1147, 412] on h4 "Layout" at bounding box center [1208, 414] width 202 height 28
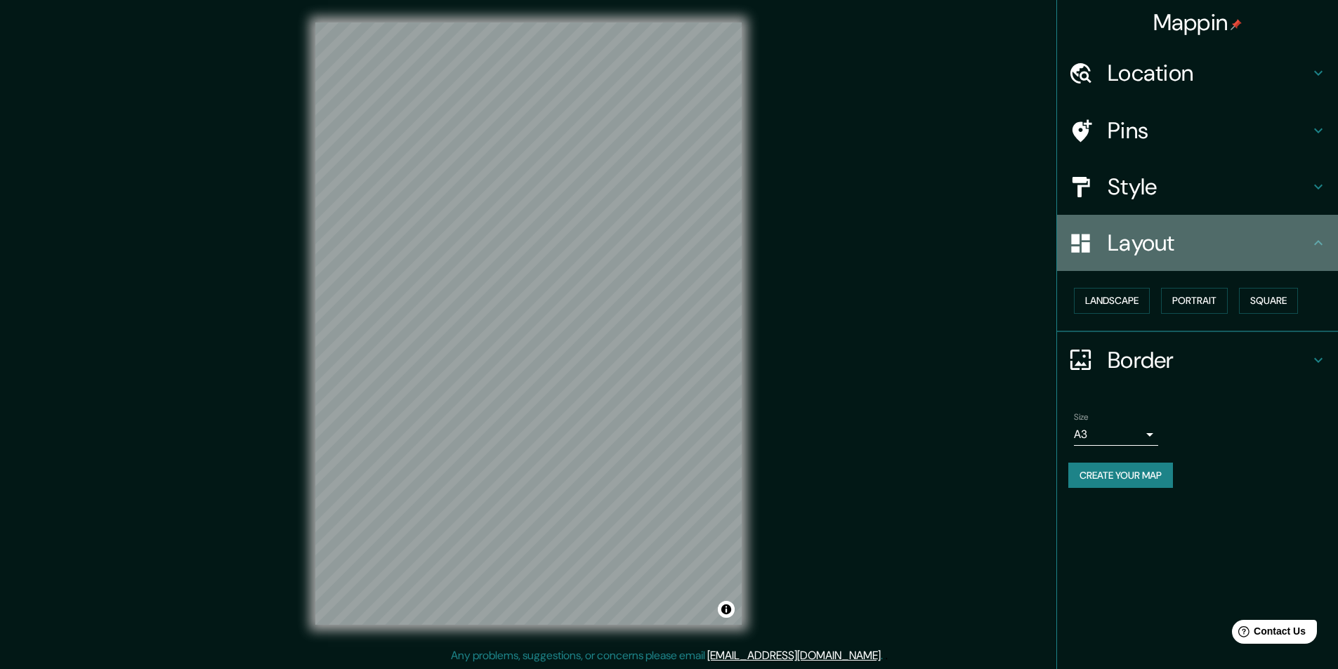
click at [1144, 251] on h4 "Layout" at bounding box center [1208, 243] width 202 height 28
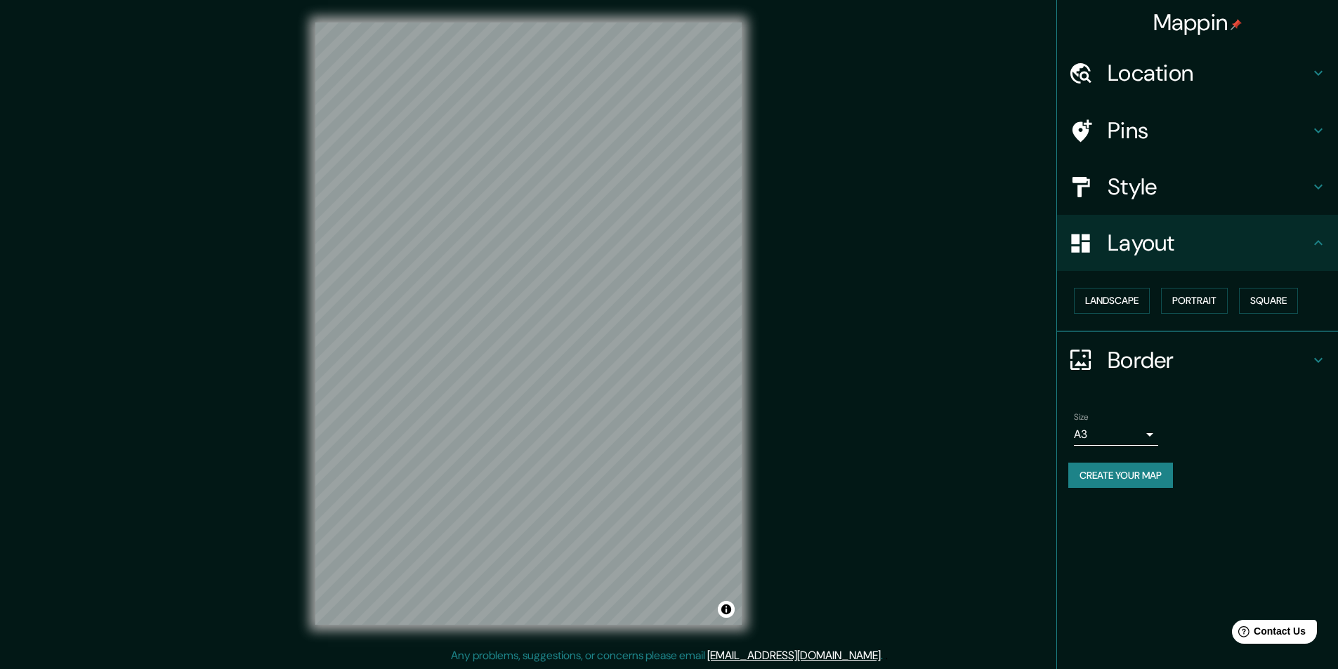
click at [1126, 360] on h4 "Border" at bounding box center [1208, 360] width 202 height 28
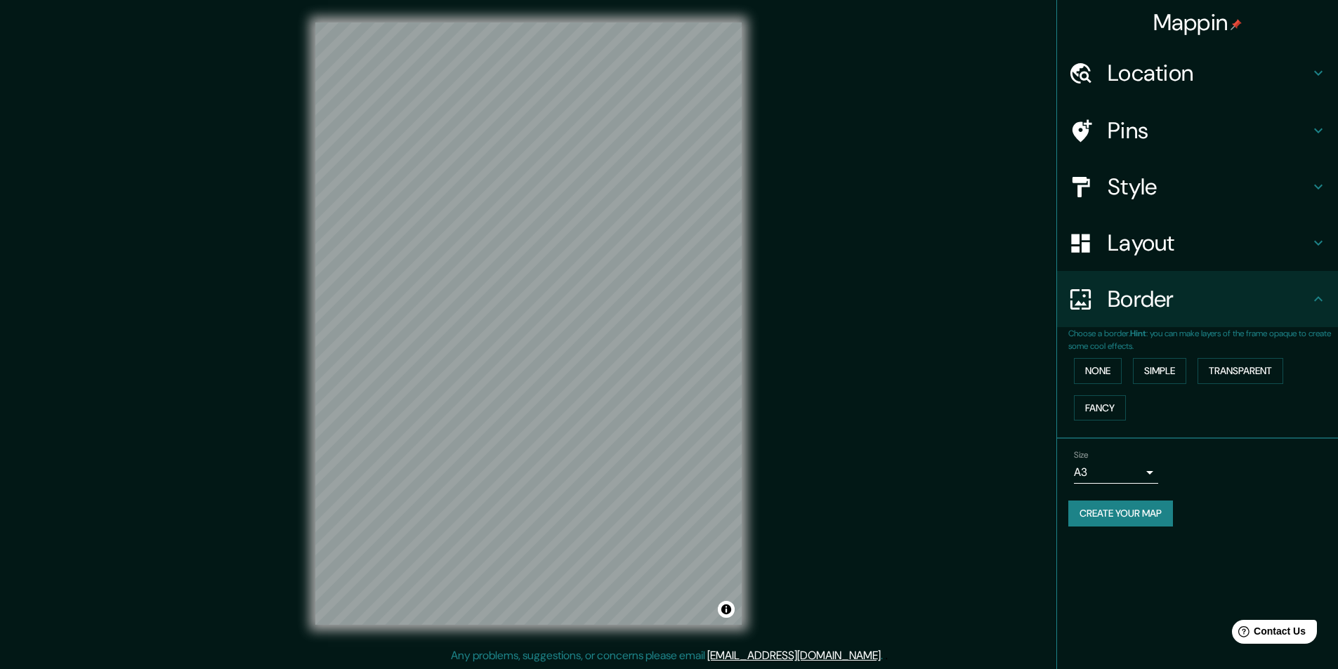
click at [1131, 320] on div "Border" at bounding box center [1197, 299] width 281 height 56
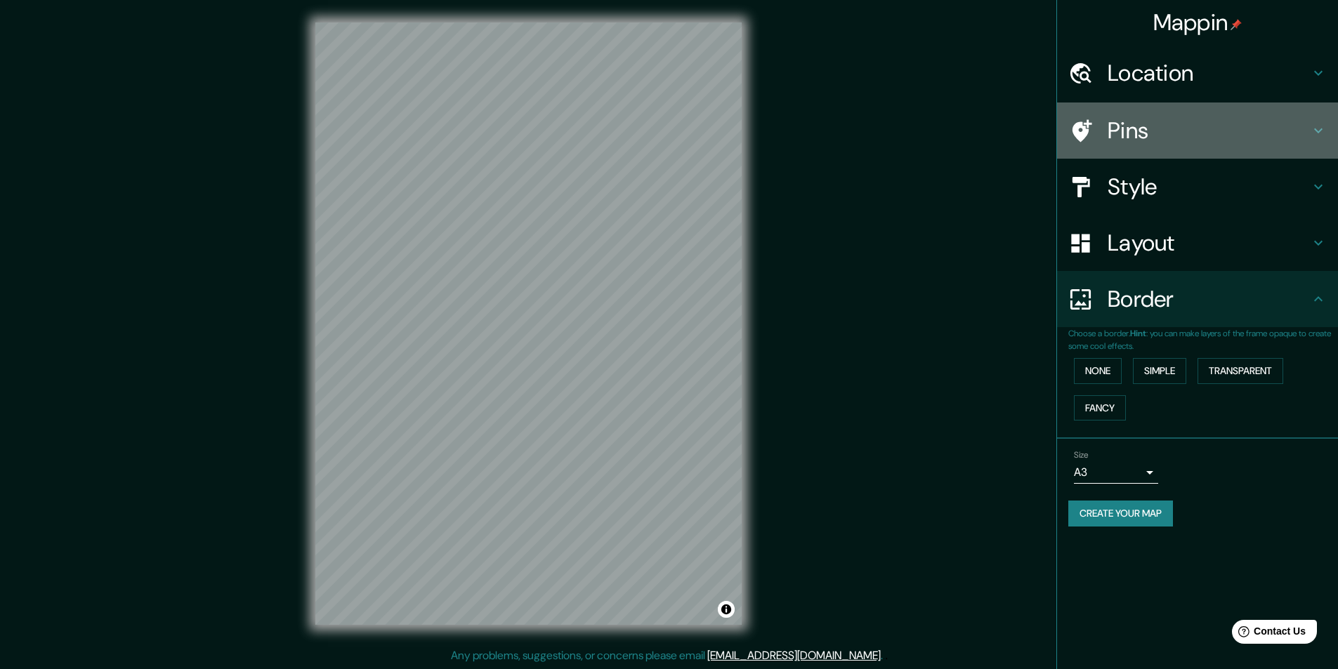
click at [1151, 128] on h4 "Pins" at bounding box center [1208, 131] width 202 height 28
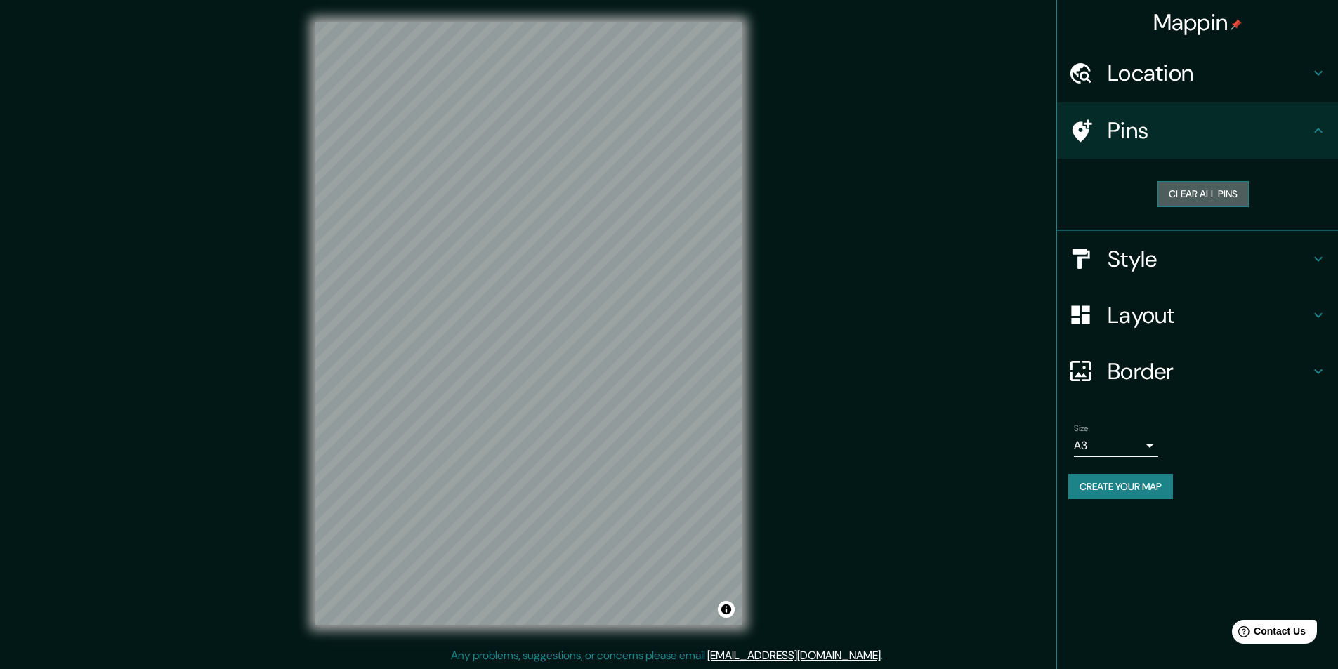
click at [1186, 190] on button "Clear all pins" at bounding box center [1202, 194] width 91 height 26
click at [1204, 21] on h4 "Mappin" at bounding box center [1197, 22] width 89 height 28
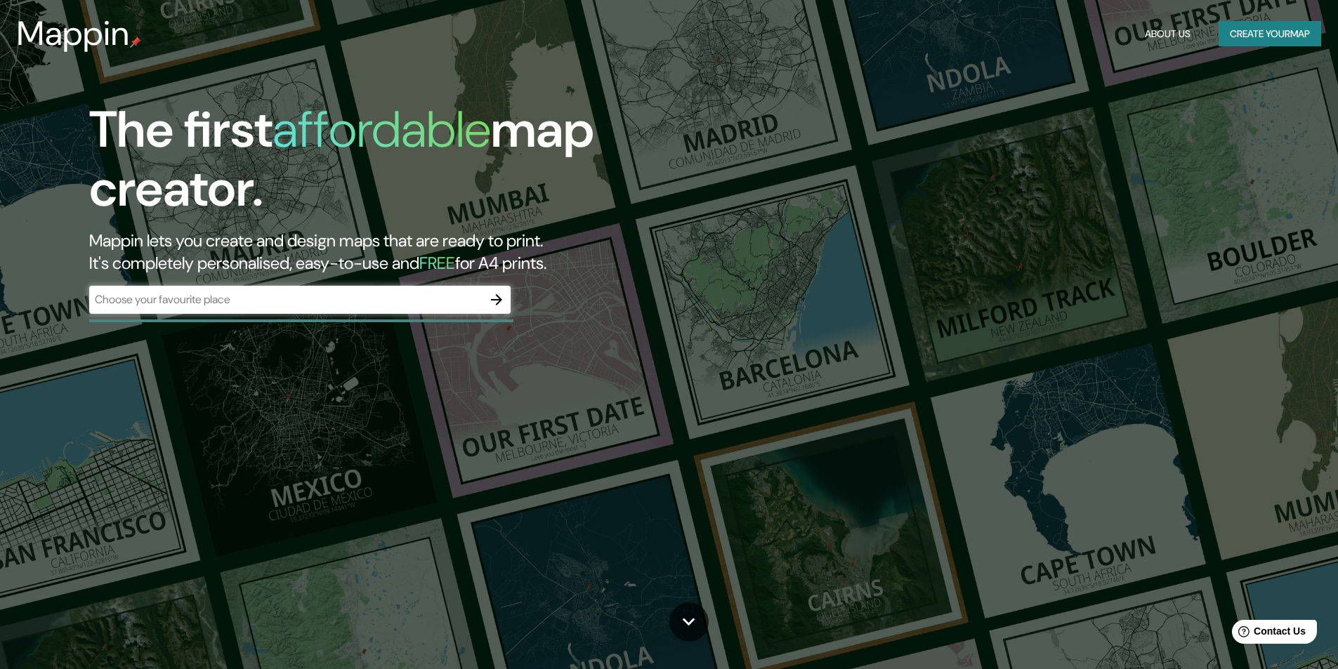
click at [412, 310] on div "​" at bounding box center [299, 300] width 421 height 28
click at [497, 298] on icon "button" at bounding box center [496, 299] width 17 height 17
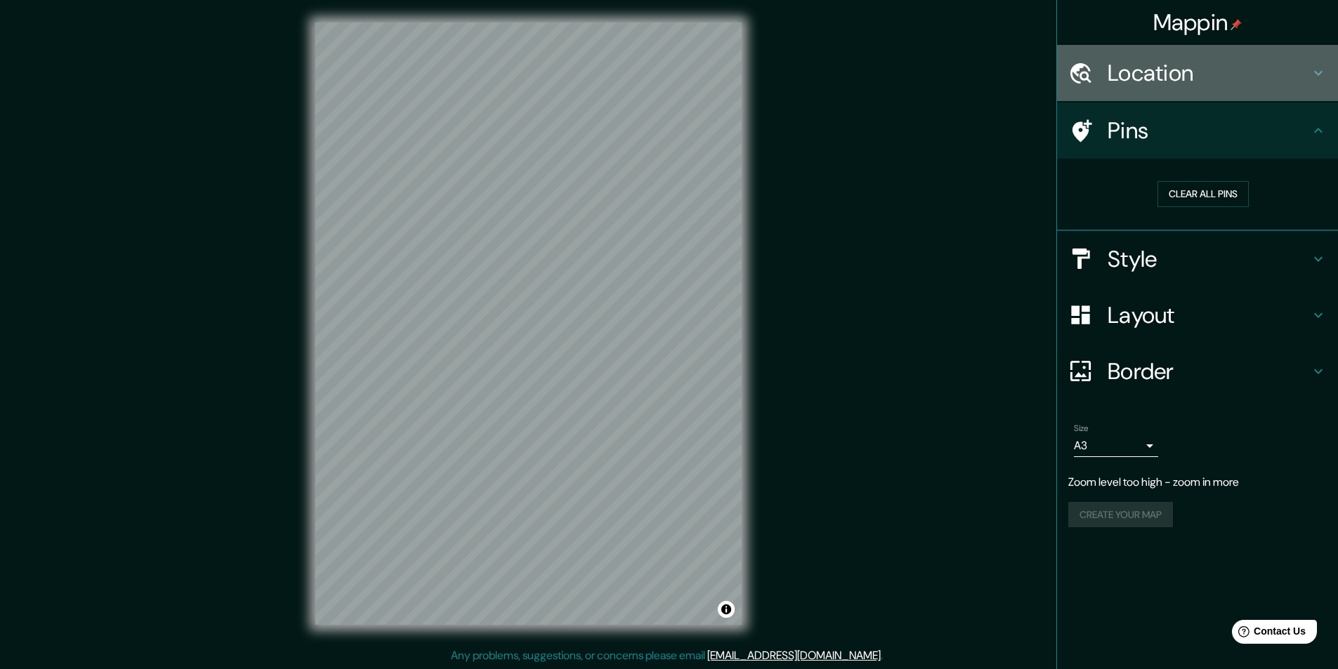
click at [1148, 77] on h4 "Location" at bounding box center [1208, 73] width 202 height 28
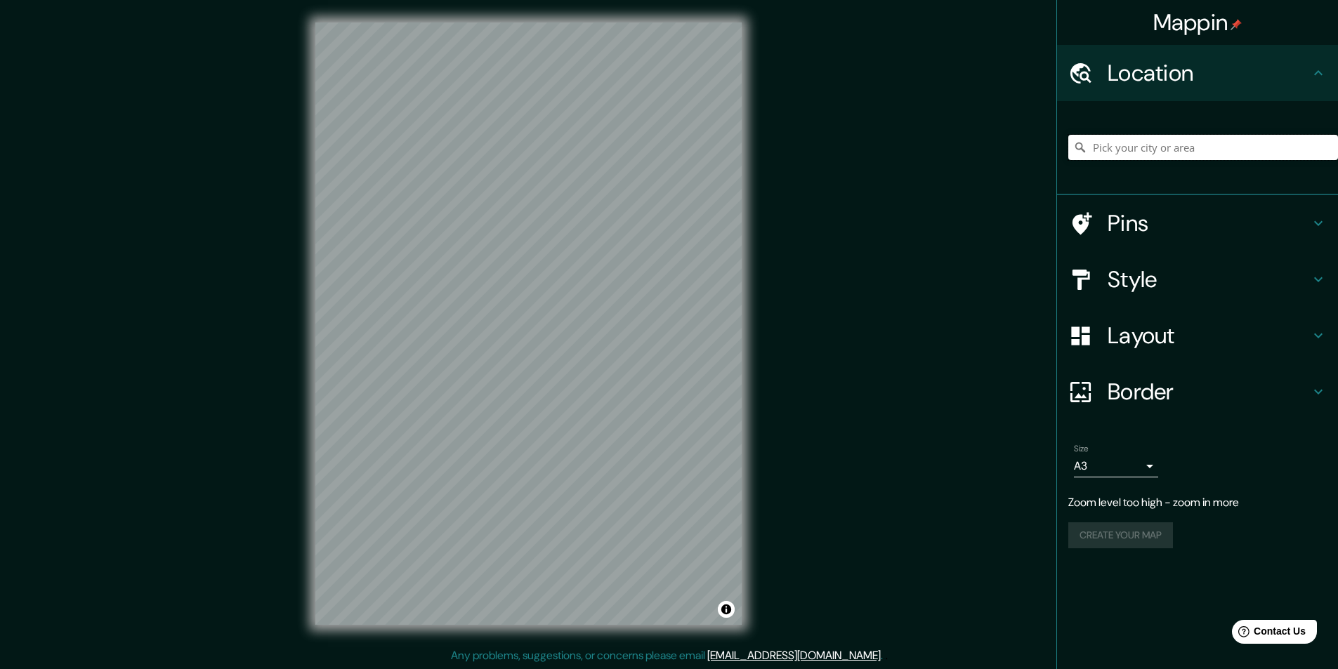
click at [1147, 151] on input "Pick your city or area" at bounding box center [1203, 147] width 270 height 25
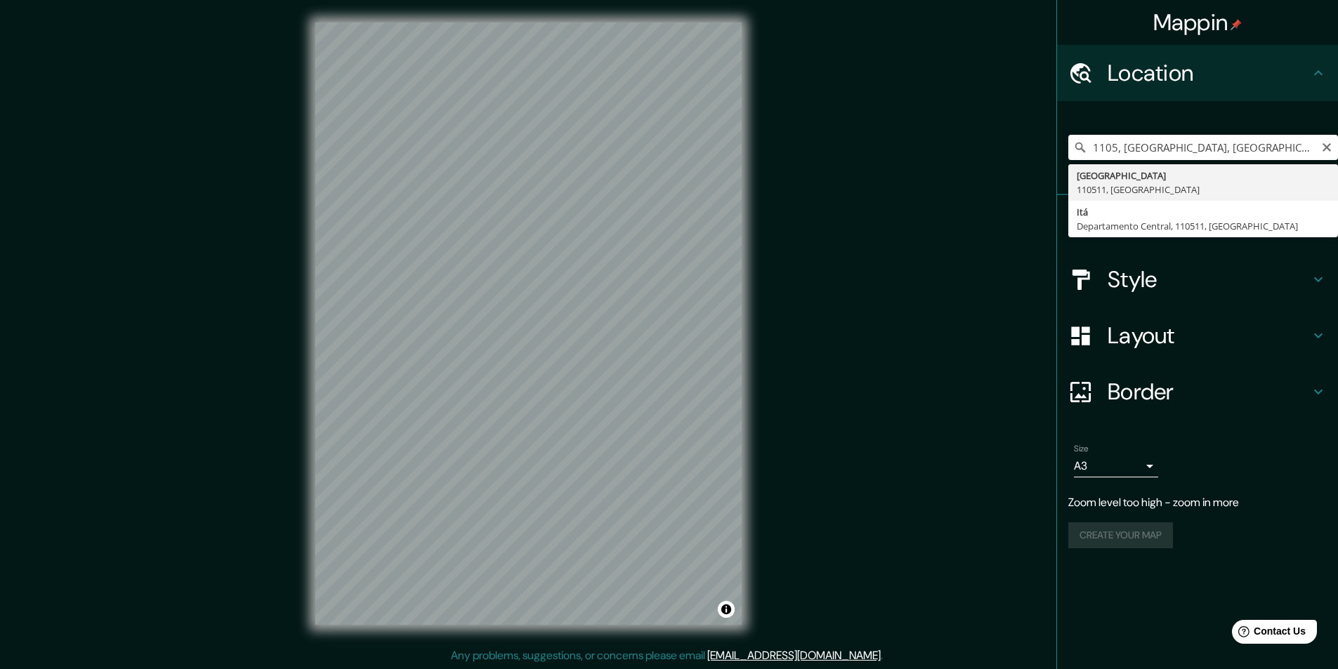
type input "[GEOGRAPHIC_DATA], 110511, [GEOGRAPHIC_DATA]"
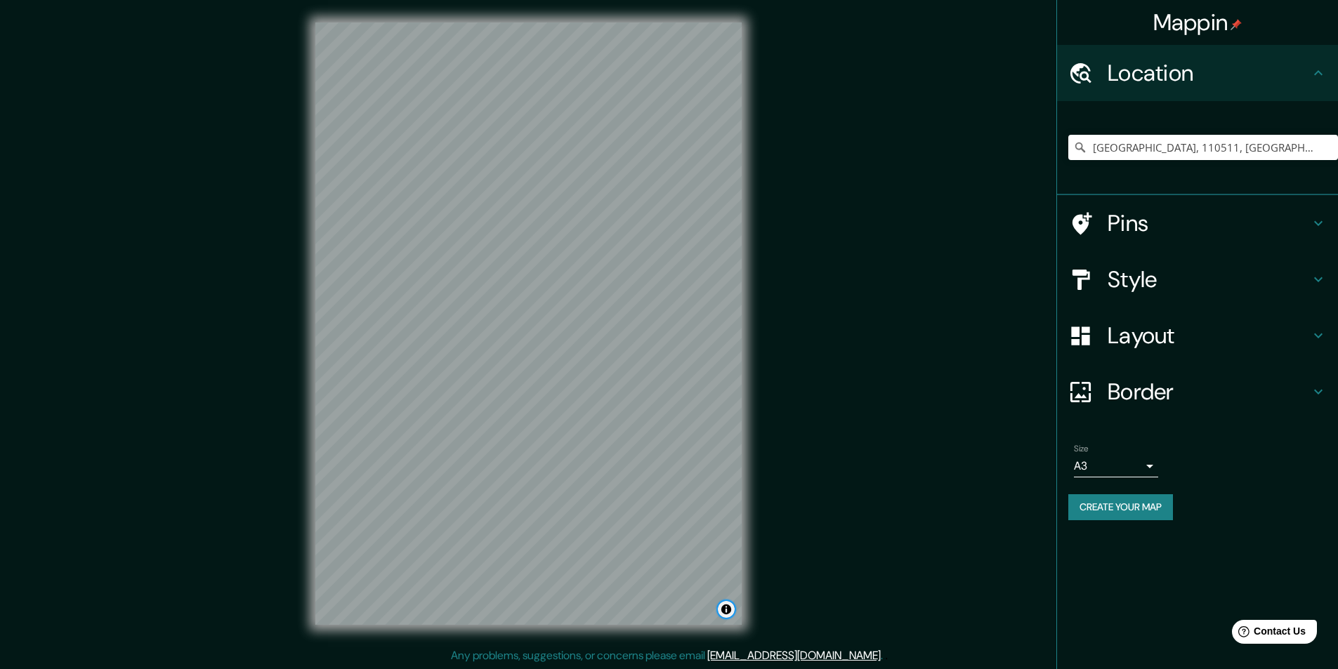
click at [723, 613] on button "Toggle attribution" at bounding box center [726, 609] width 17 height 17
click at [559, 612] on link "© Mapbox" at bounding box center [551, 610] width 39 height 10
click at [605, 608] on link "© OpenStreetMap" at bounding box center [607, 610] width 68 height 10
click at [680, 613] on link "Improve this map" at bounding box center [680, 610] width 70 height 10
